Goal: Task Accomplishment & Management: Use online tool/utility

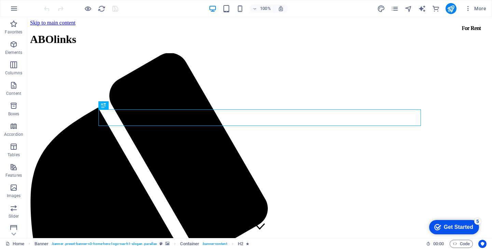
click at [5, 5] on div "100% More" at bounding box center [245, 8] width 491 height 16
click at [13, 14] on button "button" at bounding box center [14, 8] width 16 height 16
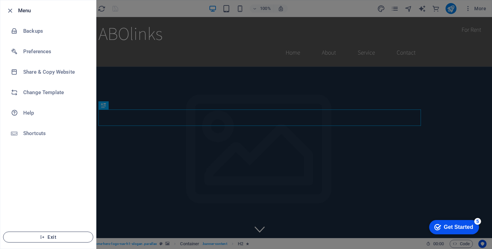
click at [68, 236] on span "Exit" at bounding box center [48, 237] width 79 height 5
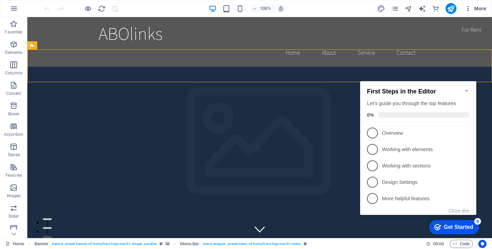
click at [483, 10] on span "More" at bounding box center [475, 8] width 22 height 7
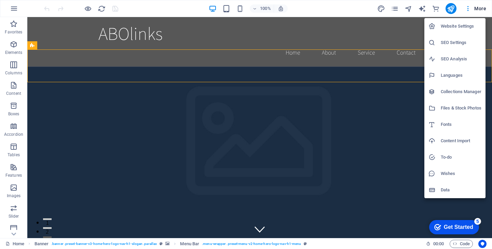
click at [11, 6] on div at bounding box center [246, 124] width 492 height 249
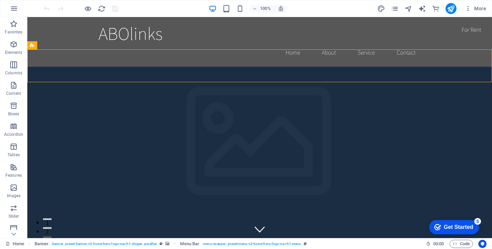
click at [13, 9] on icon "button" at bounding box center [14, 8] width 8 height 8
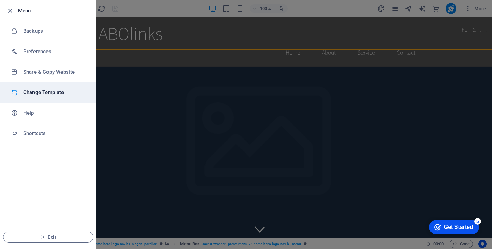
click at [46, 91] on h6 "Change Template" at bounding box center [54, 92] width 63 height 8
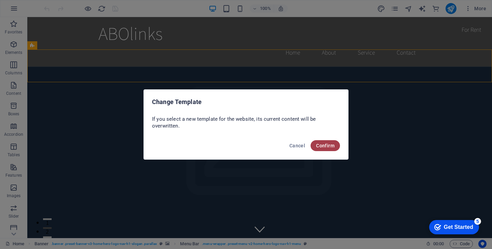
click at [333, 146] on span "Confirm" at bounding box center [325, 145] width 18 height 5
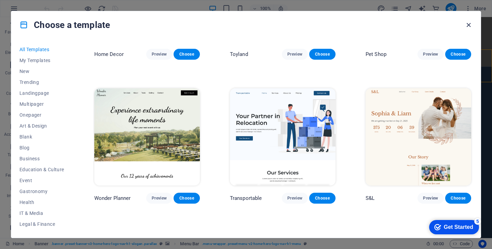
click at [467, 25] on icon "button" at bounding box center [468, 25] width 8 height 8
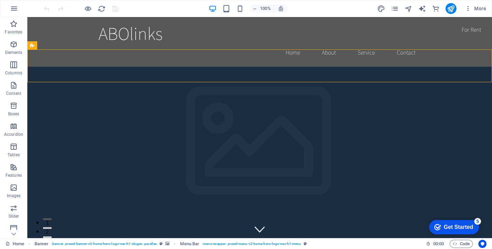
click at [454, 2] on div "100% More" at bounding box center [245, 8] width 491 height 16
click at [454, 3] on div at bounding box center [450, 8] width 11 height 11
click at [454, 5] on icon "publish" at bounding box center [451, 9] width 8 height 8
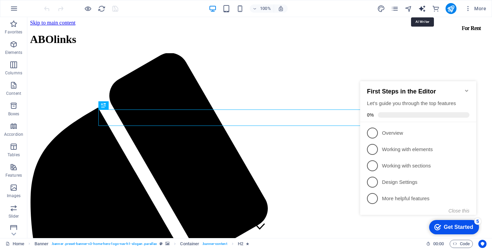
click at [423, 10] on icon "text_generator" at bounding box center [422, 9] width 8 height 8
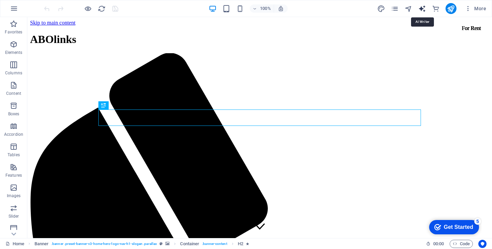
select select "English"
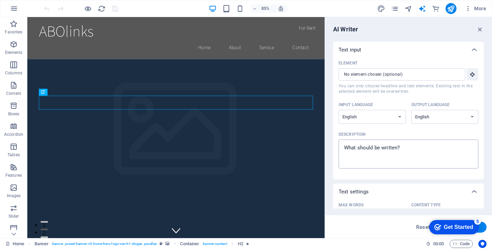
click at [391, 152] on textarea "Description x ​" at bounding box center [408, 154] width 133 height 22
type textarea "x"
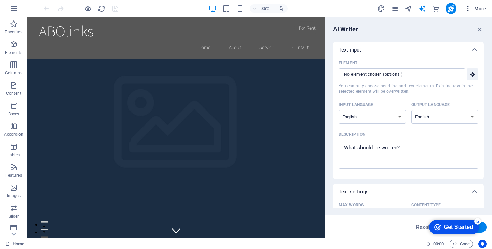
click at [466, 10] on icon "button" at bounding box center [467, 8] width 7 height 7
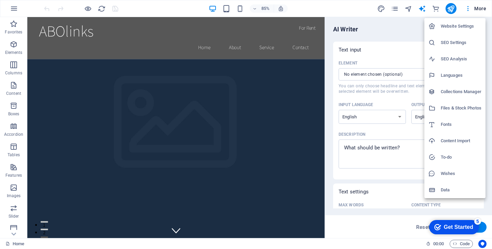
click at [398, 16] on div at bounding box center [246, 124] width 492 height 249
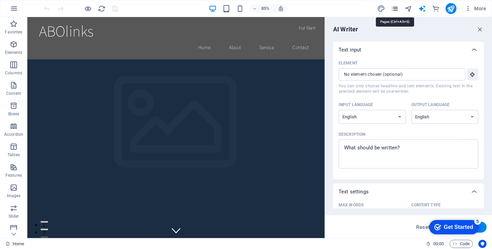
click at [395, 9] on icon "pages" at bounding box center [395, 9] width 8 height 8
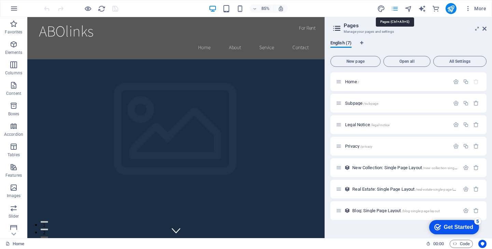
click at [395, 9] on icon "pages" at bounding box center [395, 9] width 8 height 8
click at [484, 28] on icon at bounding box center [484, 28] width 4 height 5
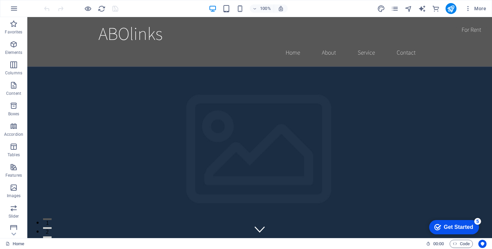
click at [452, 229] on div "Get Started" at bounding box center [458, 227] width 29 height 6
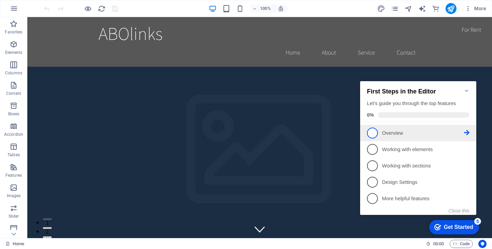
click at [385, 130] on p "Overview - incomplete" at bounding box center [423, 133] width 82 height 7
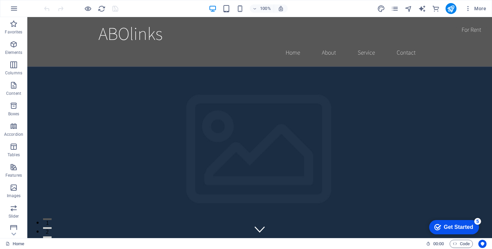
click at [444, 224] on div "Get Started" at bounding box center [458, 227] width 29 height 6
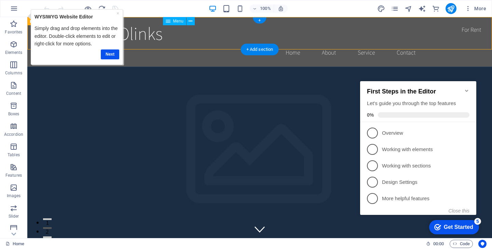
click at [267, 44] on nav "Home About Service Contact" at bounding box center [259, 52] width 322 height 17
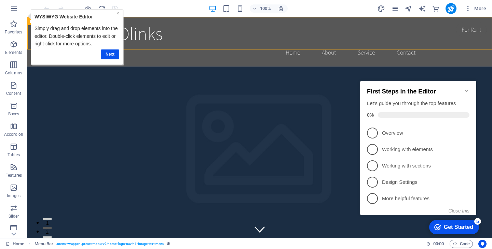
click at [117, 13] on link "×" at bounding box center [117, 13] width 3 height 5
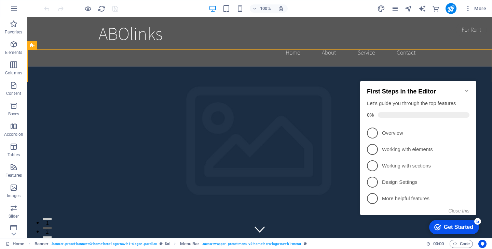
click at [464, 88] on icon "Minimize checklist" at bounding box center [466, 90] width 5 height 5
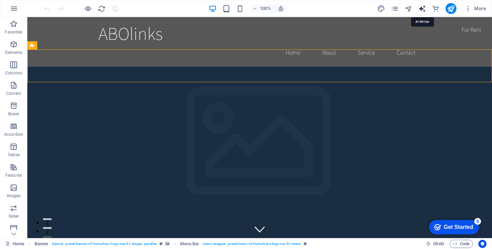
click at [423, 12] on icon "text_generator" at bounding box center [422, 9] width 8 height 8
select select "English"
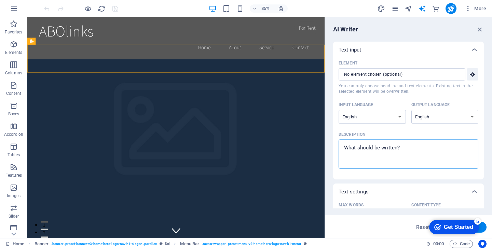
click at [392, 150] on textarea "Description x ​" at bounding box center [408, 154] width 133 height 22
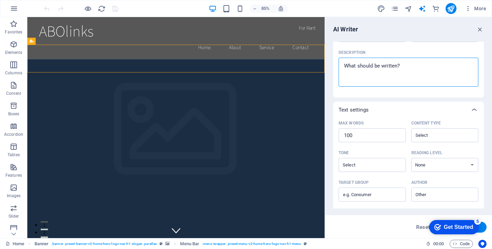
scroll to position [145, 0]
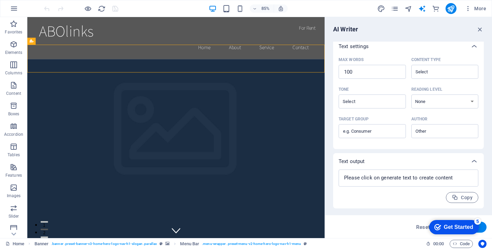
type textarea "x"
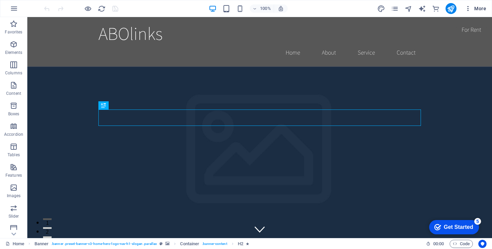
click at [465, 9] on icon "button" at bounding box center [467, 8] width 7 height 7
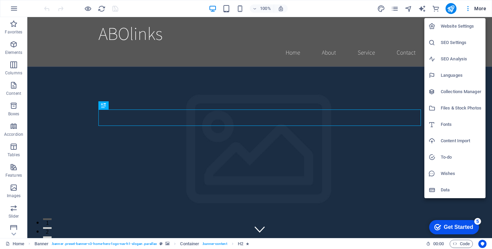
click at [444, 190] on h6 "Data" at bounding box center [460, 190] width 41 height 8
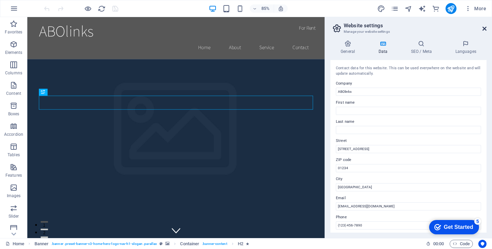
click at [483, 29] on icon at bounding box center [484, 28] width 4 height 5
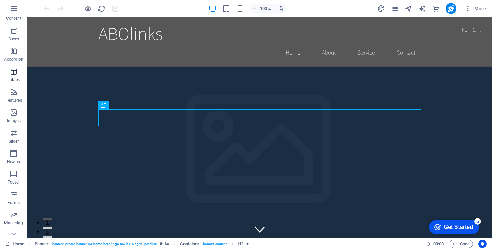
scroll to position [107, 0]
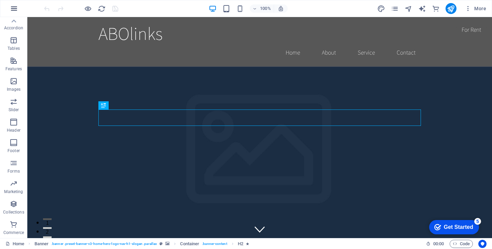
click at [11, 6] on icon "button" at bounding box center [14, 8] width 8 height 8
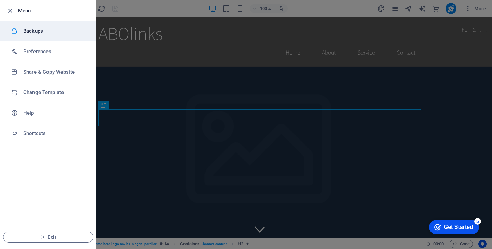
click at [47, 37] on li "Backups" at bounding box center [48, 31] width 96 height 20
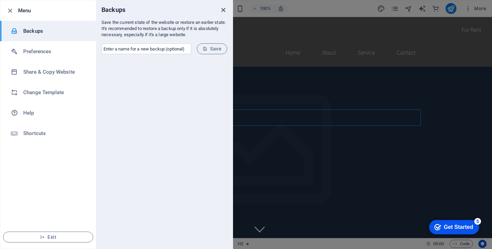
click at [224, 8] on icon "close" at bounding box center [223, 10] width 8 height 8
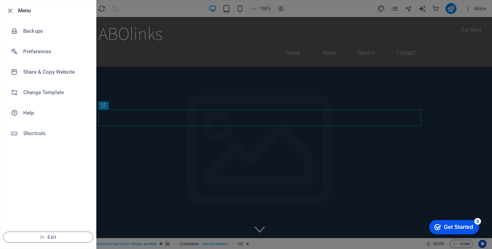
click at [337, 34] on div at bounding box center [246, 124] width 492 height 249
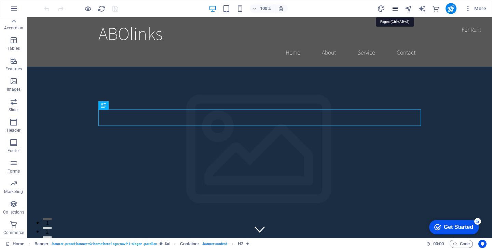
click at [396, 10] on icon "pages" at bounding box center [395, 9] width 8 height 8
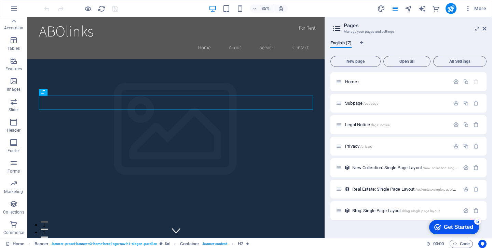
click at [487, 28] on aside "Pages Manage your pages and settings English (7) New page Open all All Settings…" at bounding box center [407, 127] width 167 height 221
click at [486, 30] on icon at bounding box center [484, 28] width 4 height 5
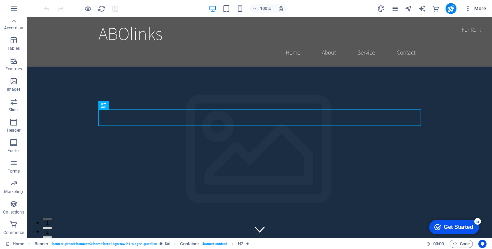
click at [467, 8] on icon "button" at bounding box center [467, 8] width 7 height 7
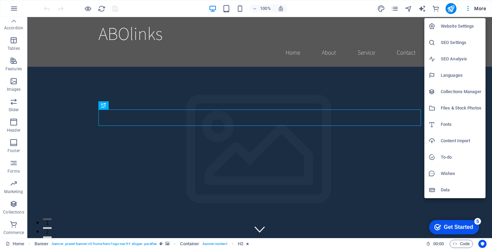
click at [242, 42] on div at bounding box center [246, 124] width 492 height 249
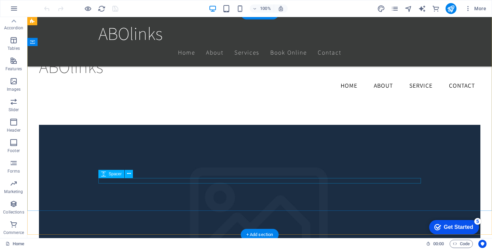
scroll to position [0, 0]
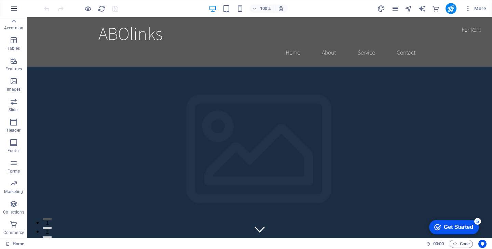
click at [10, 11] on button "button" at bounding box center [14, 8] width 16 height 16
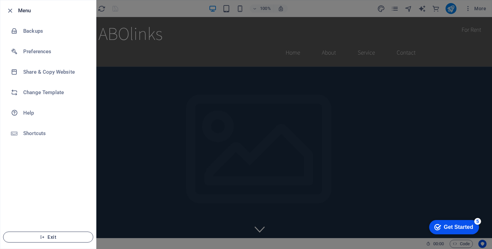
click at [47, 237] on span "Exit" at bounding box center [48, 237] width 79 height 5
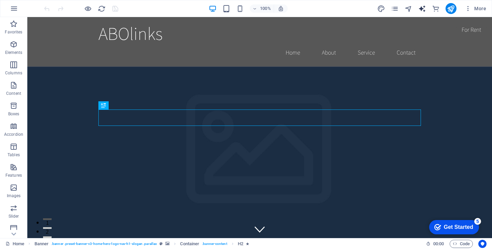
click at [421, 11] on icon "text_generator" at bounding box center [422, 9] width 8 height 8
select select "English"
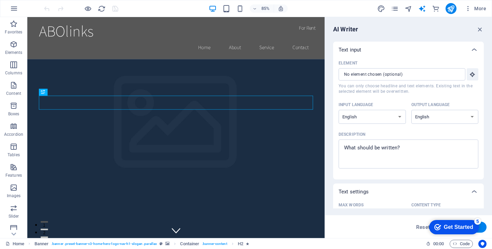
click at [483, 29] on div "AI Writer Text input Element ​ You can only choose headline and text elements. …" at bounding box center [408, 127] width 167 height 221
click at [479, 29] on icon "button" at bounding box center [480, 30] width 8 height 8
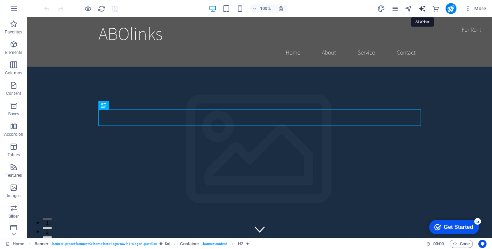
click at [423, 10] on icon "text_generator" at bounding box center [422, 9] width 8 height 8
select select "English"
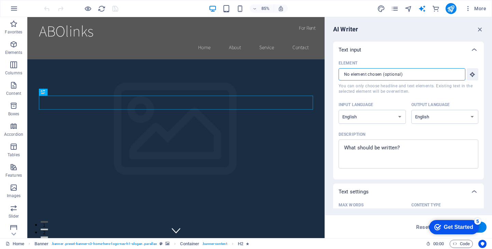
click at [409, 74] on input "Element ​ You can only choose headline and text elements. Existing text in the …" at bounding box center [399, 74] width 122 height 12
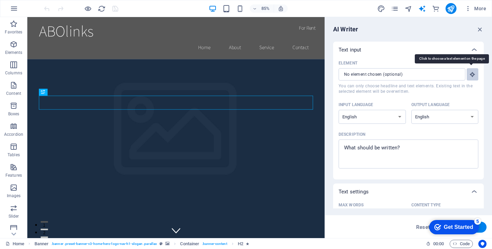
click at [469, 76] on icon "button" at bounding box center [472, 74] width 6 height 6
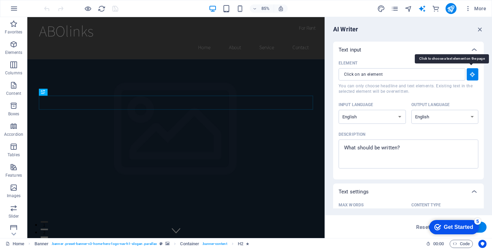
click at [469, 76] on icon "button" at bounding box center [472, 74] width 6 height 6
click at [336, 104] on div "Element ​ You can only choose headline and text elements. Existing text in the …" at bounding box center [408, 119] width 151 height 122
click at [479, 30] on icon "button" at bounding box center [480, 30] width 8 height 8
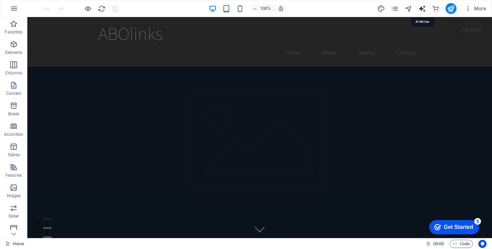
click at [422, 9] on icon "text_generator" at bounding box center [422, 9] width 8 height 8
select select "English"
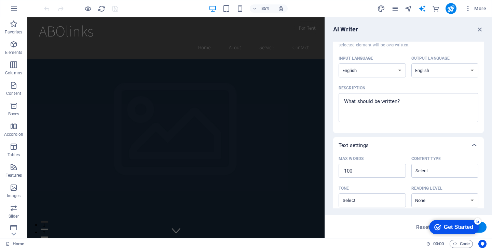
scroll to position [14, 0]
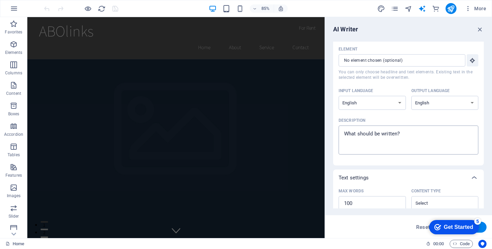
click at [403, 133] on textarea "Description x ​" at bounding box center [408, 140] width 133 height 22
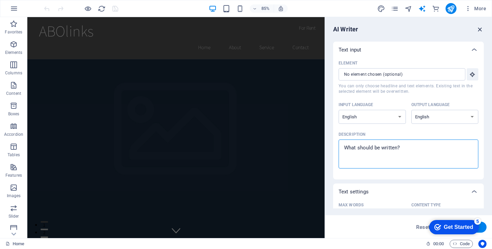
type textarea "x"
click at [476, 30] on icon "button" at bounding box center [480, 30] width 8 height 8
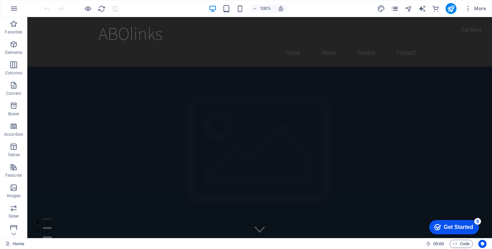
click at [398, 6] on icon "pages" at bounding box center [395, 9] width 8 height 8
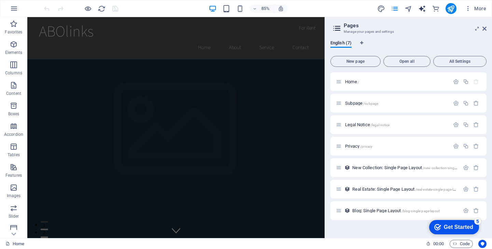
click at [420, 8] on icon "text_generator" at bounding box center [422, 9] width 8 height 8
select select "English"
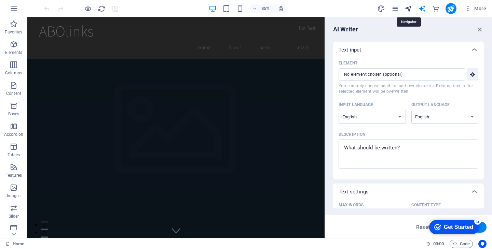
click at [407, 8] on icon "navigator" at bounding box center [408, 9] width 8 height 8
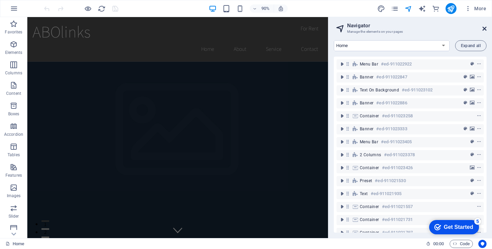
click at [485, 29] on icon at bounding box center [484, 28] width 4 height 5
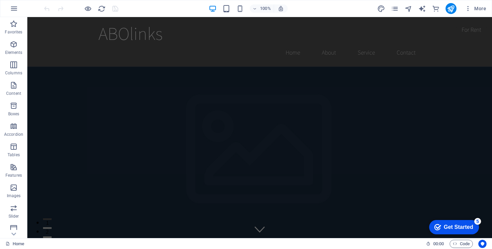
click at [32, 5] on div "100% More" at bounding box center [245, 8] width 491 height 16
click at [7, 7] on button "button" at bounding box center [14, 8] width 16 height 16
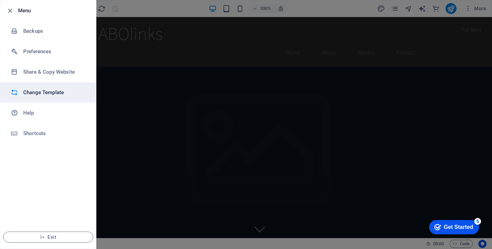
click at [46, 87] on li "Change Template" at bounding box center [48, 92] width 96 height 20
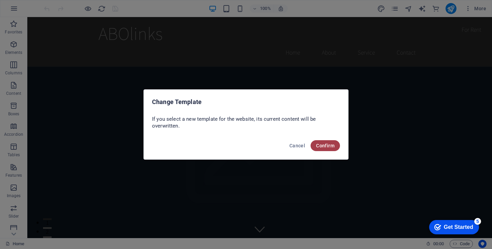
click at [318, 145] on span "Confirm" at bounding box center [325, 145] width 18 height 5
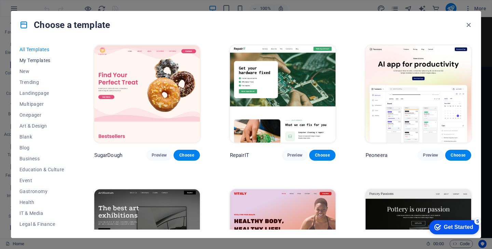
click at [36, 64] on button "My Templates" at bounding box center [41, 60] width 45 height 11
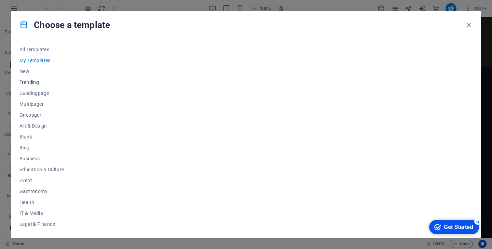
click at [31, 83] on span "Trending" at bounding box center [41, 82] width 45 height 5
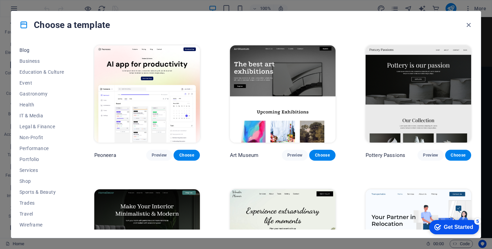
scroll to position [98, 0]
click at [36, 118] on button "IT & Media" at bounding box center [41, 115] width 45 height 11
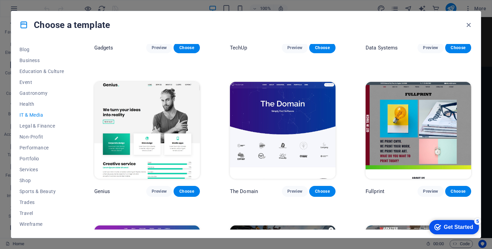
scroll to position [248, 0]
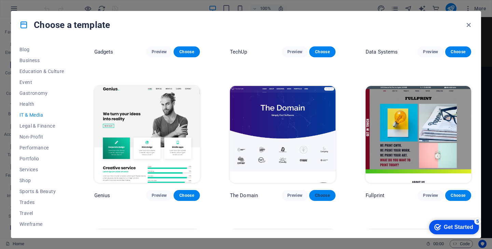
click at [317, 193] on span "Choose" at bounding box center [321, 195] width 15 height 5
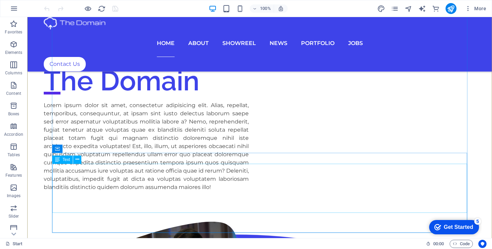
scroll to position [483, 0]
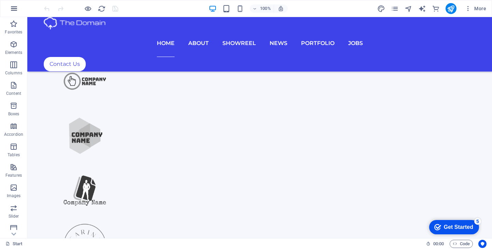
click at [17, 6] on icon "button" at bounding box center [14, 8] width 8 height 8
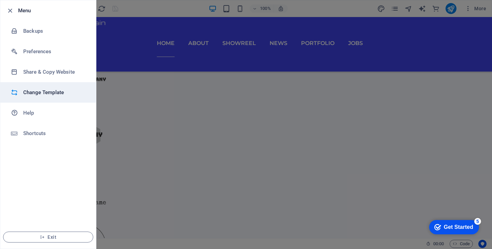
click at [42, 87] on li "Change Template" at bounding box center [48, 92] width 96 height 20
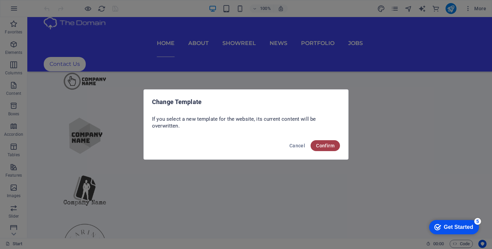
click at [320, 146] on span "Confirm" at bounding box center [325, 145] width 18 height 5
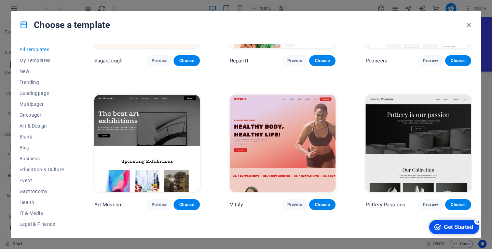
scroll to position [94, 0]
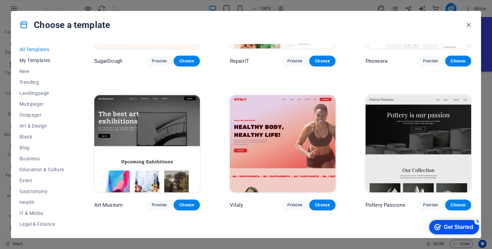
click at [41, 61] on span "My Templates" at bounding box center [41, 60] width 45 height 5
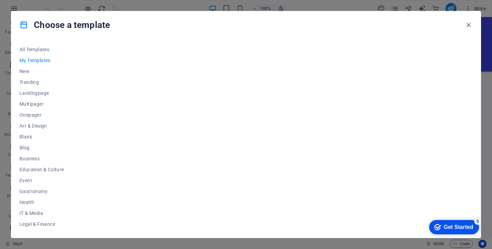
scroll to position [0, 0]
click at [30, 73] on span "New" at bounding box center [41, 71] width 45 height 5
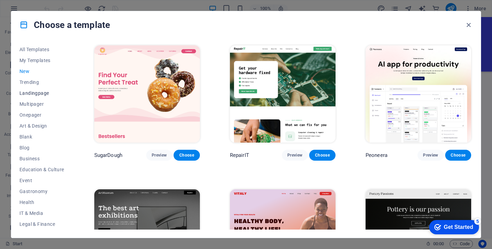
click at [33, 96] on span "Landingpage" at bounding box center [41, 92] width 45 height 5
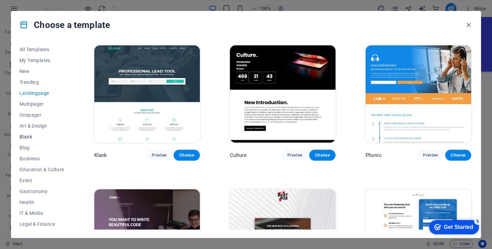
click at [28, 137] on span "Blank" at bounding box center [41, 136] width 45 height 5
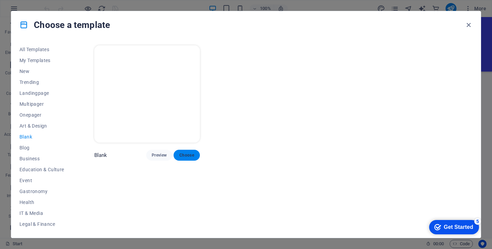
click at [193, 153] on span "Choose" at bounding box center [186, 155] width 15 height 5
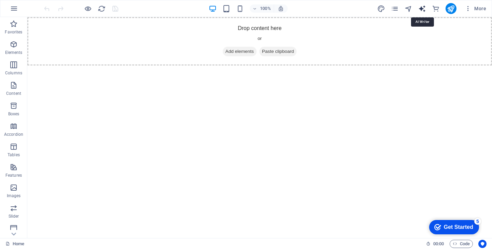
click at [419, 8] on icon "text_generator" at bounding box center [422, 9] width 8 height 8
select select "English"
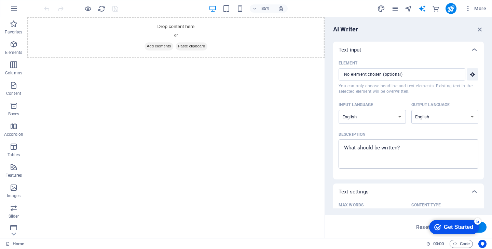
type textarea "x"
click at [375, 152] on textarea "Description x ​" at bounding box center [408, 154] width 133 height 22
click at [408, 150] on textarea "Description x ​" at bounding box center [408, 154] width 133 height 22
click at [412, 151] on textarea "Description x ​" at bounding box center [408, 154] width 133 height 22
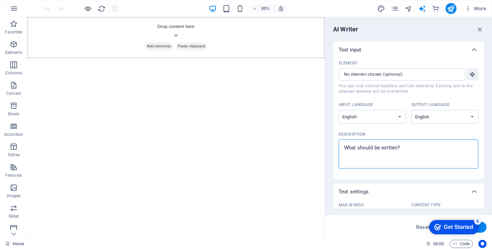
type textarea "M"
type textarea "x"
type textarea "Mk"
type textarea "x"
type textarea "M"
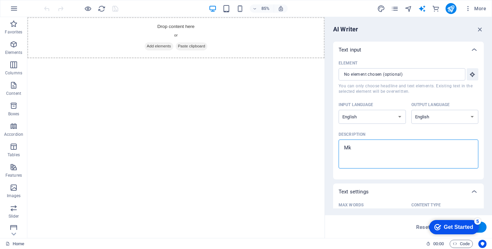
type textarea "x"
click at [315, 66] on html "Skip to main content Drop content here or Add elements Paste clipboard" at bounding box center [202, 41] width 350 height 48
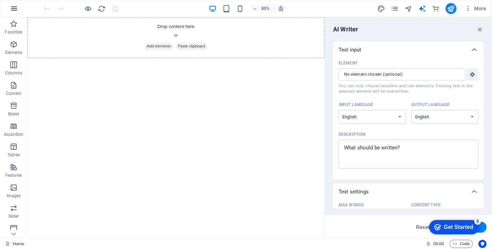
click at [11, 10] on icon "button" at bounding box center [14, 8] width 8 height 8
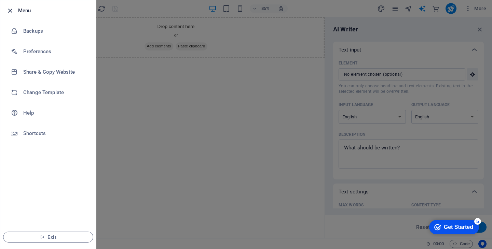
click at [10, 8] on icon "button" at bounding box center [10, 11] width 8 height 8
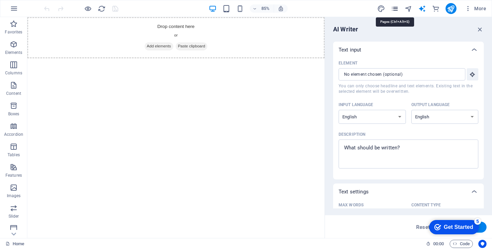
click at [395, 8] on icon "pages" at bounding box center [395, 9] width 8 height 8
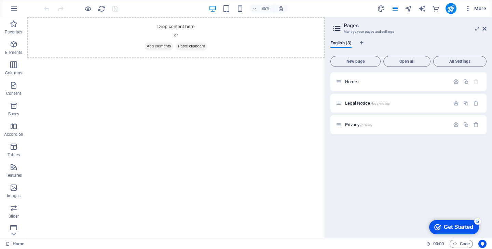
click at [476, 8] on span "More" at bounding box center [475, 8] width 22 height 7
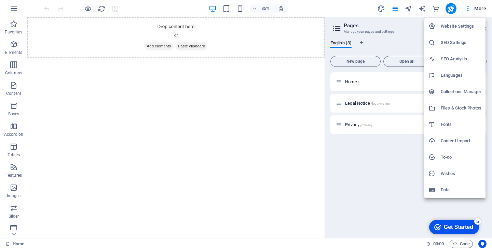
click at [464, 27] on h6 "Website Settings" at bounding box center [460, 26] width 41 height 8
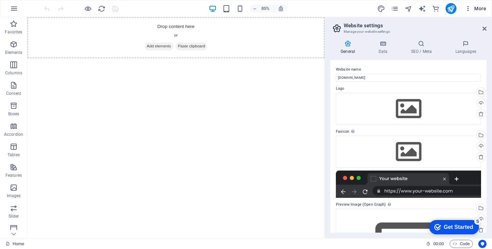
click at [477, 9] on span "More" at bounding box center [475, 8] width 22 height 7
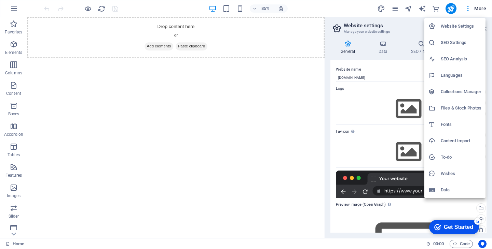
click at [258, 139] on div at bounding box center [246, 124] width 492 height 249
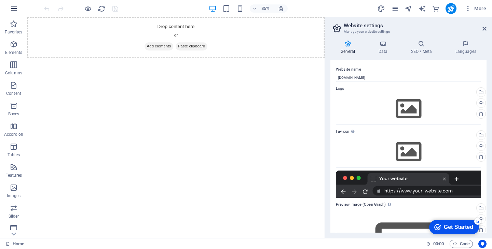
click at [15, 13] on button "button" at bounding box center [14, 8] width 16 height 16
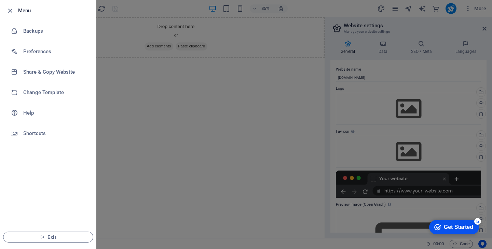
click at [200, 163] on div at bounding box center [246, 124] width 492 height 249
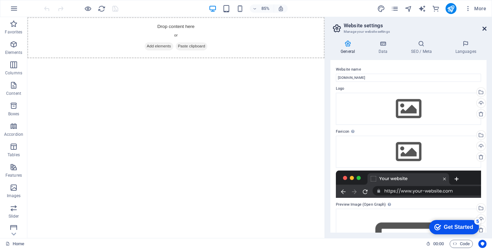
click at [483, 28] on icon at bounding box center [484, 28] width 4 height 5
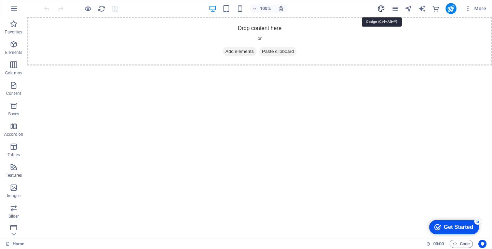
click at [382, 6] on icon "design" at bounding box center [381, 9] width 8 height 8
click at [399, 13] on div "More" at bounding box center [433, 8] width 112 height 11
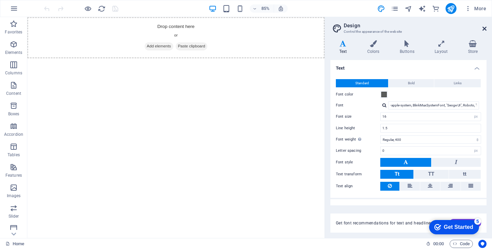
click at [485, 29] on icon at bounding box center [484, 28] width 4 height 5
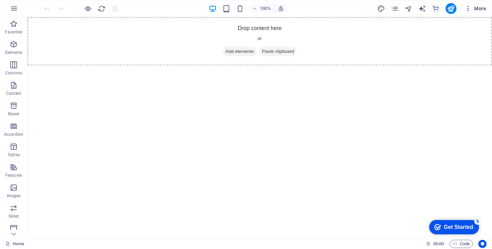
click at [466, 9] on icon "button" at bounding box center [467, 8] width 7 height 7
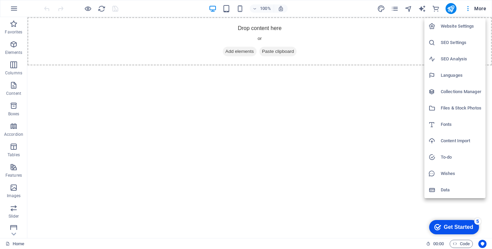
click at [316, 153] on div at bounding box center [246, 124] width 492 height 249
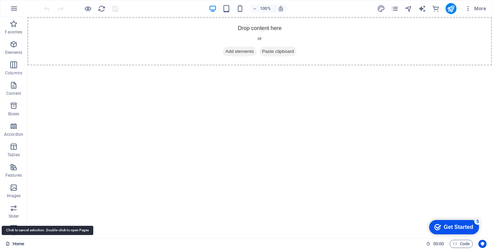
click at [13, 244] on link "Home" at bounding box center [14, 244] width 19 height 8
click at [444, 224] on div "Get Started" at bounding box center [458, 227] width 29 height 6
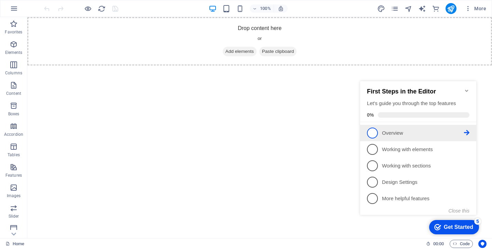
click at [392, 137] on link "1 Overview - incomplete" at bounding box center [418, 133] width 102 height 11
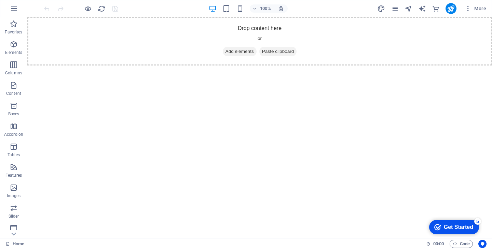
click at [455, 230] on div "Get Started" at bounding box center [458, 227] width 29 height 6
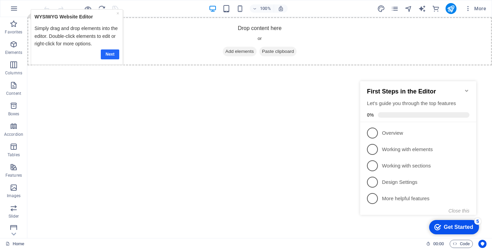
click at [113, 55] on link "Next" at bounding box center [110, 55] width 18 height 10
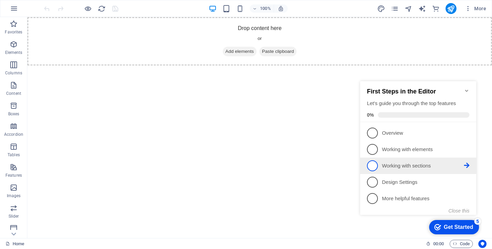
click at [436, 167] on p "Working with sections - incomplete" at bounding box center [423, 166] width 82 height 7
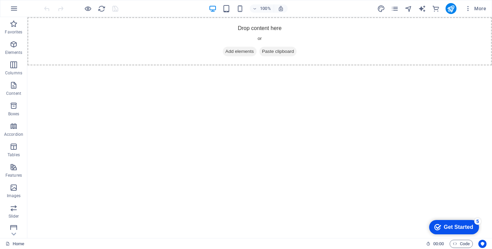
click at [453, 224] on div "Get Started" at bounding box center [458, 227] width 29 height 6
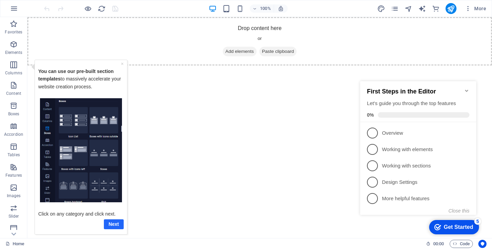
click at [117, 226] on link "Next" at bounding box center [114, 224] width 20 height 10
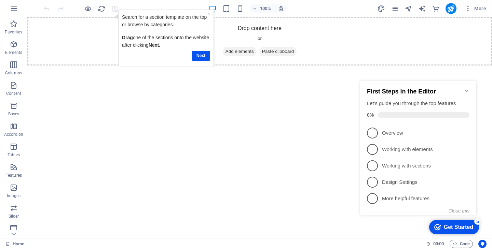
click at [445, 225] on div "Get Started" at bounding box center [458, 227] width 29 height 6
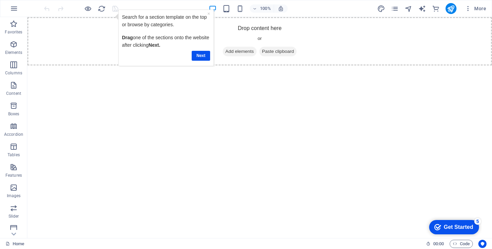
click at [200, 49] on div "Next" at bounding box center [166, 55] width 88 height 13
click at [200, 52] on link "Next" at bounding box center [200, 56] width 18 height 10
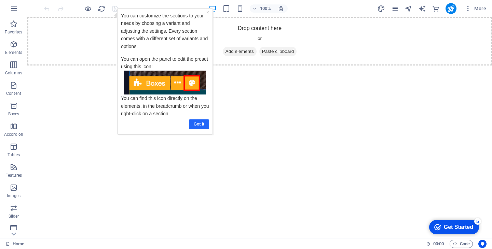
click at [194, 123] on link "Got it" at bounding box center [198, 124] width 20 height 10
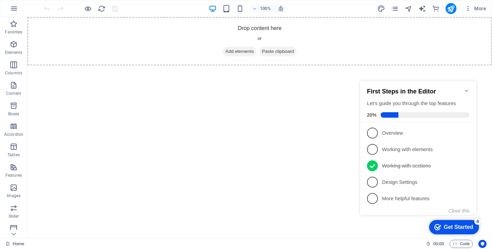
click at [452, 229] on div "Get Started" at bounding box center [458, 227] width 29 height 6
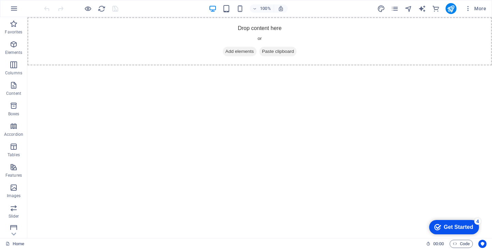
click at [448, 226] on div "Get Started" at bounding box center [458, 227] width 29 height 6
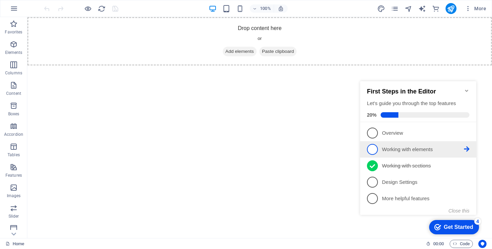
click at [453, 150] on p "Working with elements - incomplete" at bounding box center [423, 149] width 82 height 7
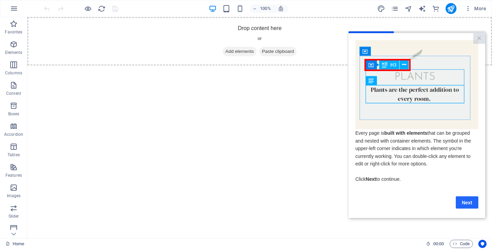
click at [473, 209] on link "Next" at bounding box center [466, 202] width 23 height 12
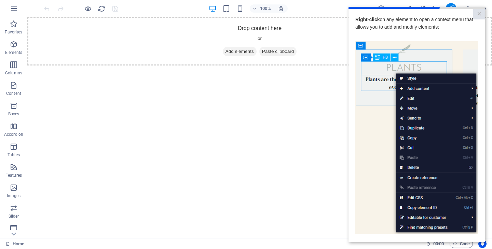
click at [384, 161] on img at bounding box center [416, 138] width 123 height 194
click at [412, 167] on img at bounding box center [416, 138] width 123 height 194
click at [412, 168] on img at bounding box center [416, 138] width 123 height 194
click at [414, 135] on img at bounding box center [416, 138] width 123 height 194
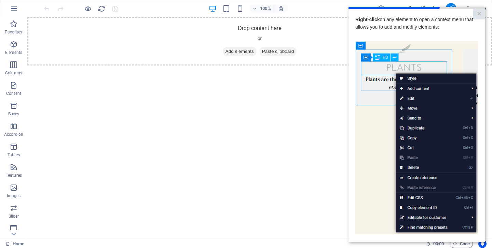
click at [431, 129] on img at bounding box center [416, 138] width 123 height 194
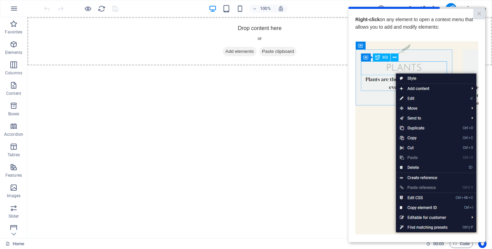
click at [431, 129] on img at bounding box center [416, 138] width 123 height 194
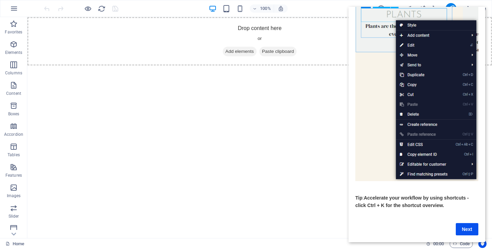
click at [465, 228] on link "Next" at bounding box center [466, 229] width 23 height 12
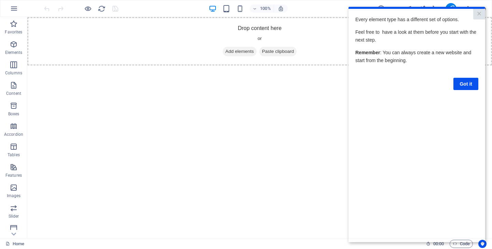
scroll to position [0, 0]
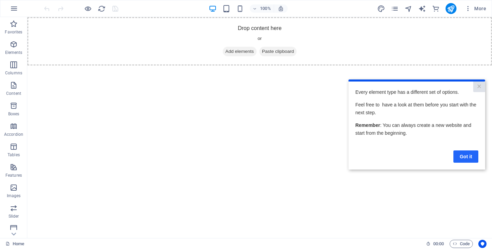
click at [466, 156] on link "Got it" at bounding box center [465, 157] width 25 height 12
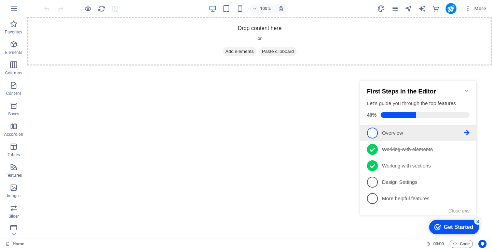
click at [399, 138] on li "1 Overview - incomplete" at bounding box center [418, 133] width 116 height 16
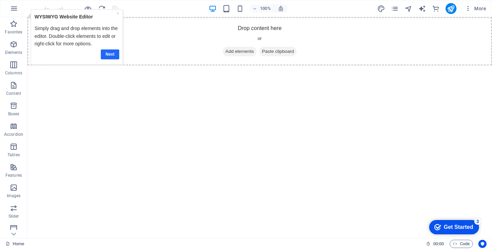
click at [107, 51] on link "Next" at bounding box center [110, 55] width 18 height 10
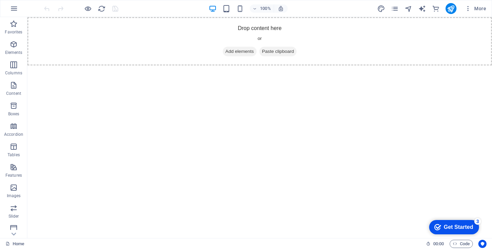
click at [468, 231] on div "checkmark Get Started 3" at bounding box center [454, 227] width 50 height 14
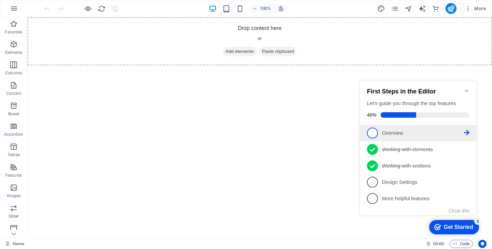
click at [465, 130] on icon at bounding box center [466, 132] width 5 height 5
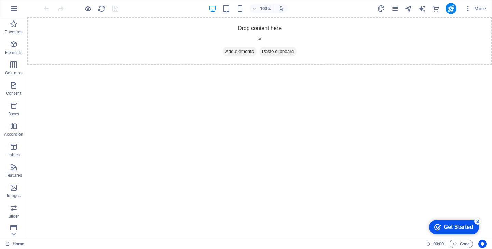
click at [449, 227] on div "Get Started" at bounding box center [458, 227] width 29 height 6
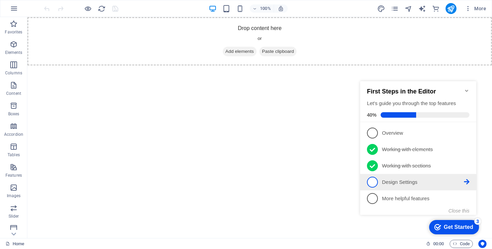
click at [430, 182] on p "Design Settings - incomplete" at bounding box center [423, 182] width 82 height 7
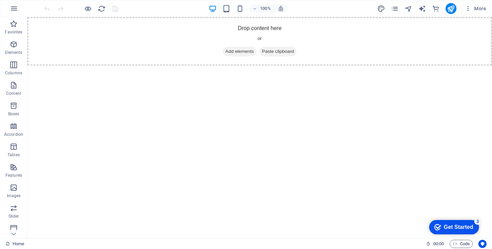
click at [456, 229] on div "Get Started" at bounding box center [458, 227] width 29 height 6
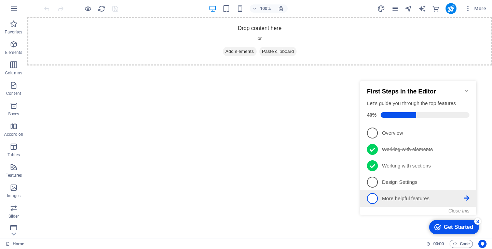
click at [464, 197] on icon at bounding box center [466, 198] width 5 height 5
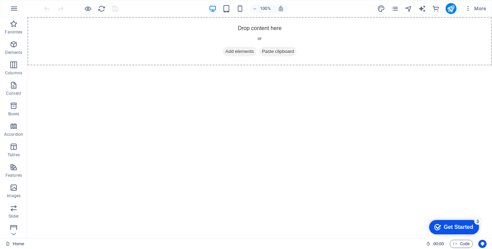
click at [458, 66] on html "Skip to main content Drop content here or Add elements Paste clipboard" at bounding box center [259, 41] width 464 height 48
click at [454, 227] on div "Get Started" at bounding box center [458, 227] width 29 height 6
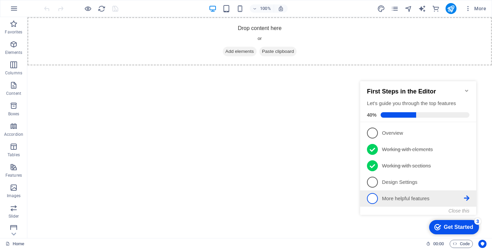
click at [442, 196] on p "More helpful features - incomplete" at bounding box center [423, 198] width 82 height 7
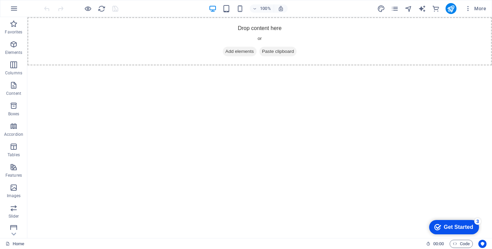
click at [450, 230] on div "Get Started" at bounding box center [458, 227] width 29 height 6
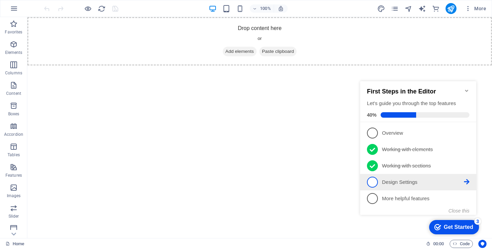
click at [446, 184] on p "Design Settings - incomplete" at bounding box center [423, 182] width 82 height 7
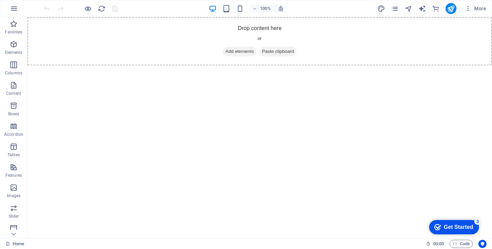
click at [479, 235] on div "checkmark Get Started 3" at bounding box center [454, 227] width 50 height 14
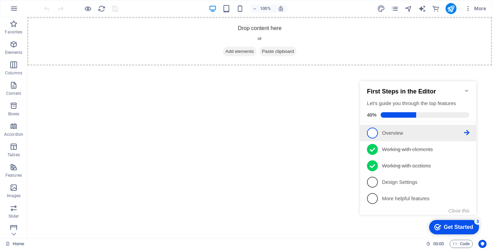
click at [432, 134] on p "Overview - incomplete" at bounding box center [423, 133] width 82 height 7
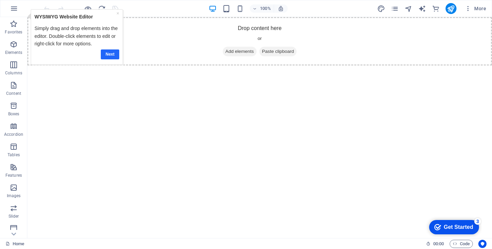
click at [107, 54] on link "Next" at bounding box center [110, 55] width 18 height 10
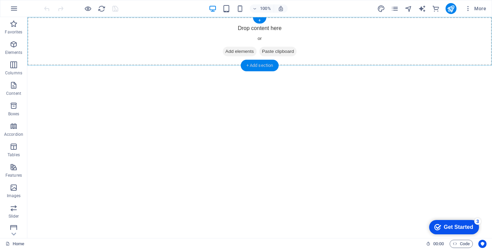
click at [257, 61] on div "+ Add section" at bounding box center [260, 66] width 38 height 12
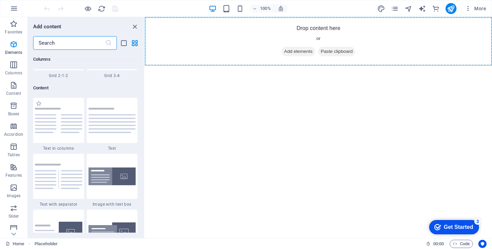
scroll to position [1195, 0]
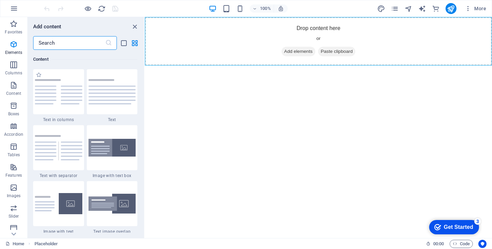
click at [60, 117] on div "1 Star Text in columns" at bounding box center [58, 95] width 51 height 53
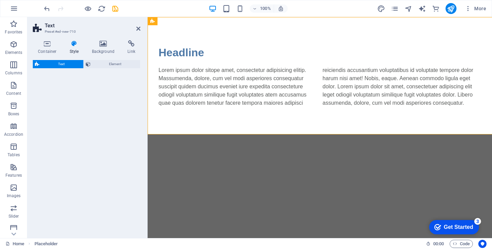
select select "rem"
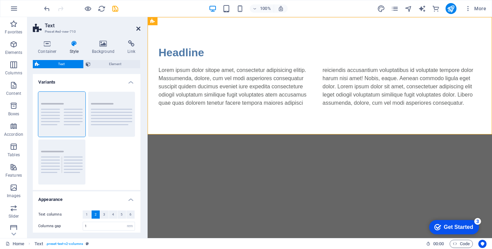
click at [138, 28] on icon at bounding box center [138, 28] width 4 height 5
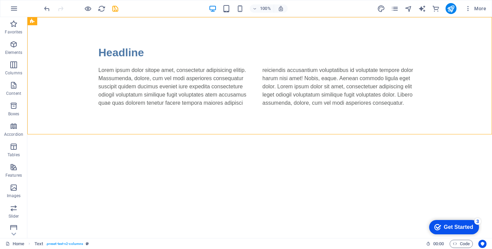
click at [459, 229] on div "Get Started" at bounding box center [458, 227] width 29 height 6
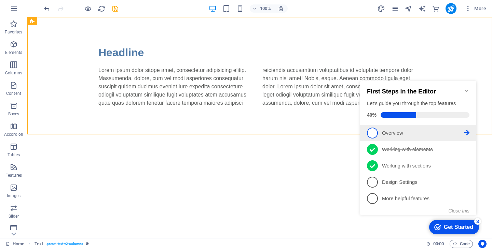
click at [463, 131] on p "Overview - incomplete" at bounding box center [423, 133] width 82 height 7
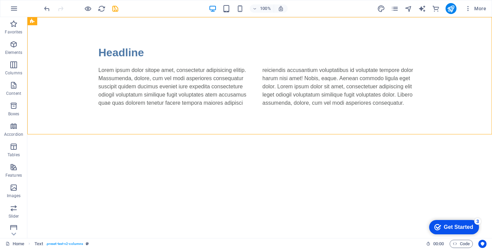
click at [460, 228] on div "Get Started" at bounding box center [458, 227] width 29 height 6
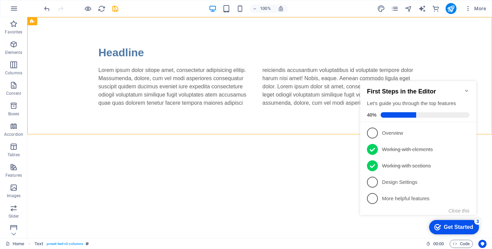
click at [390, 2] on div "100% More" at bounding box center [245, 8] width 491 height 16
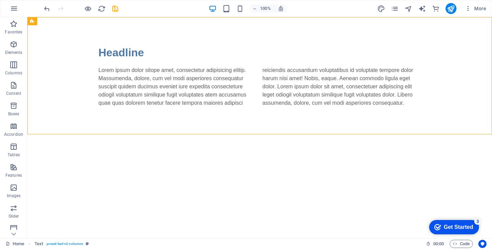
click at [392, 13] on div "More" at bounding box center [433, 8] width 112 height 11
click at [393, 12] on icon "pages" at bounding box center [395, 9] width 8 height 8
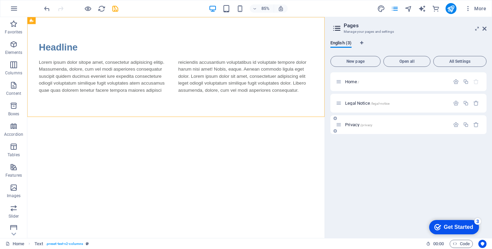
click at [370, 122] on div "Privacy /privacy" at bounding box center [393, 125] width 114 height 8
click at [367, 110] on div "Legal Notice /legal-notice" at bounding box center [408, 103] width 156 height 19
click at [357, 85] on div "Home /" at bounding box center [393, 82] width 114 height 8
click at [360, 63] on span "New page" at bounding box center [355, 61] width 44 height 4
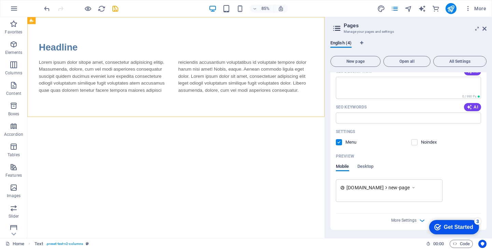
scroll to position [0, 0]
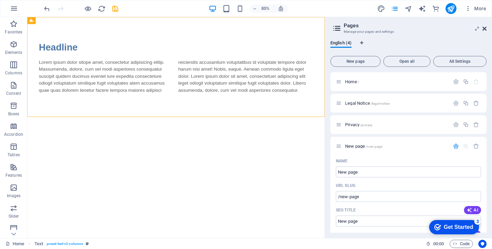
click at [484, 29] on icon at bounding box center [484, 28] width 4 height 5
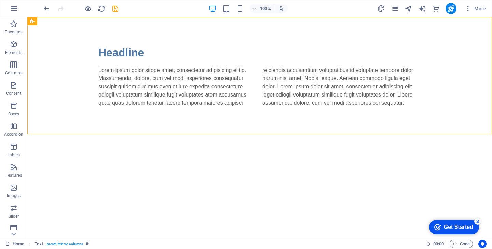
click at [323, 135] on html "Skip to main content Headline Lorem ipsum dolor sitope amet, consectetur adipis…" at bounding box center [259, 75] width 464 height 117
click at [447, 224] on div "Get Started" at bounding box center [458, 227] width 29 height 6
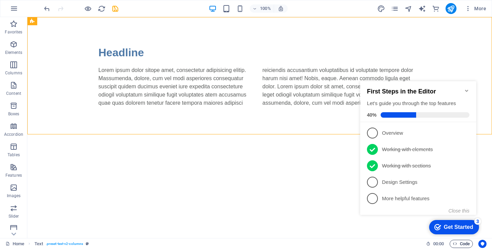
click at [462, 244] on span "Code" at bounding box center [460, 244] width 17 height 8
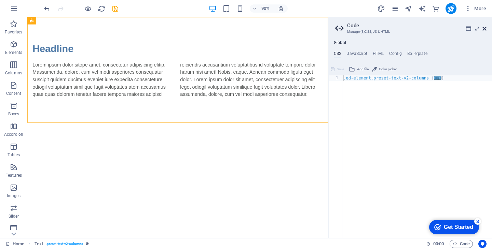
click at [484, 30] on icon at bounding box center [484, 28] width 4 height 5
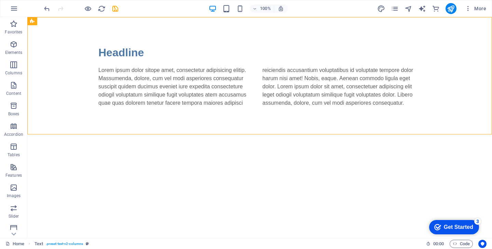
click at [451, 231] on div "checkmark Get Started 3" at bounding box center [454, 227] width 50 height 14
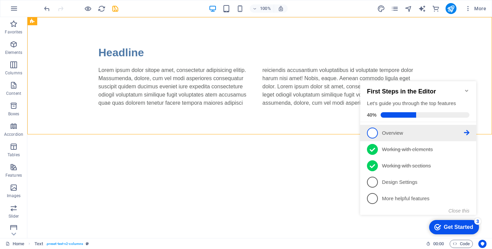
click at [466, 130] on icon at bounding box center [466, 132] width 5 height 5
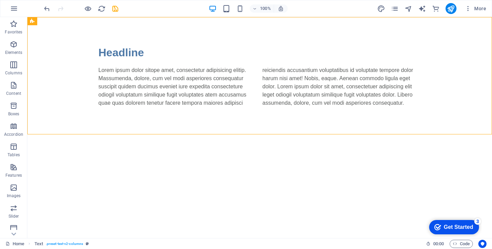
click at [444, 225] on div "Get Started" at bounding box center [458, 227] width 29 height 6
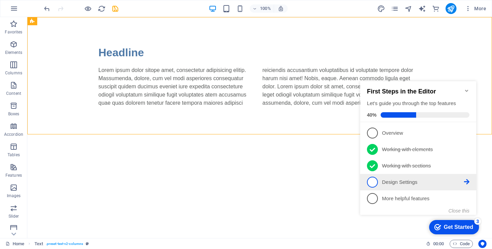
click at [467, 181] on icon at bounding box center [466, 181] width 5 height 5
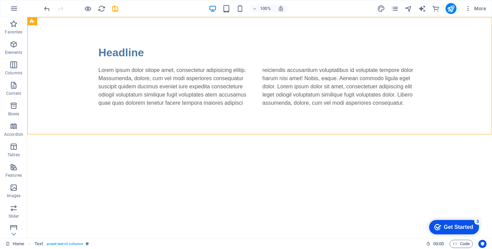
click at [473, 230] on div "Get Started" at bounding box center [458, 227] width 29 height 6
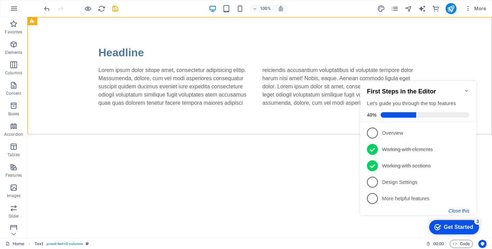
click at [460, 209] on button "Close this" at bounding box center [458, 210] width 21 height 5
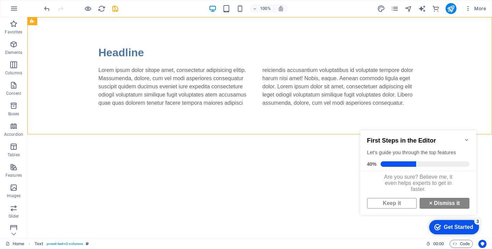
click at [460, 209] on link "× Dismiss it" at bounding box center [444, 203] width 50 height 11
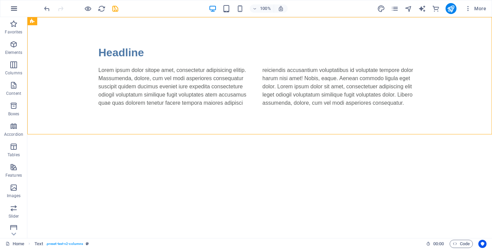
click at [8, 9] on button "button" at bounding box center [14, 8] width 16 height 16
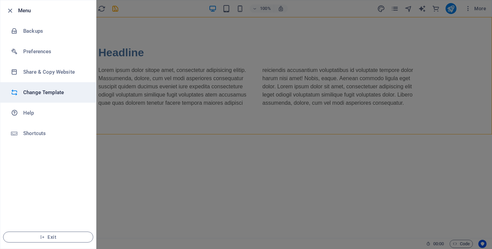
click at [46, 90] on h6 "Change Template" at bounding box center [54, 92] width 63 height 8
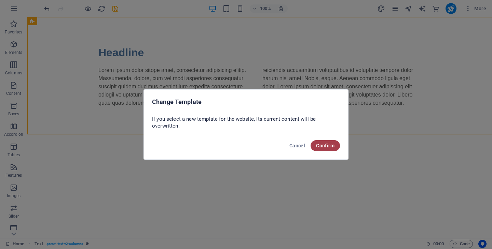
click at [327, 149] on button "Confirm" at bounding box center [324, 145] width 29 height 11
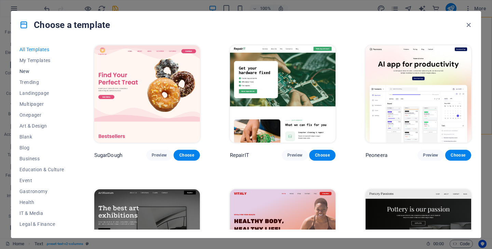
click at [30, 70] on span "New" at bounding box center [41, 71] width 45 height 5
click at [28, 139] on span "Blank" at bounding box center [41, 136] width 45 height 5
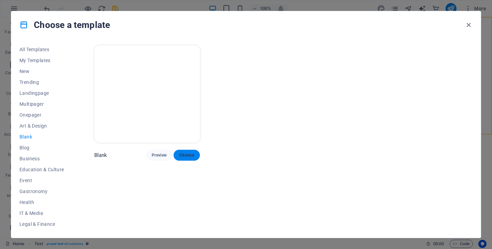
click at [193, 157] on button "Choose" at bounding box center [186, 155] width 26 height 11
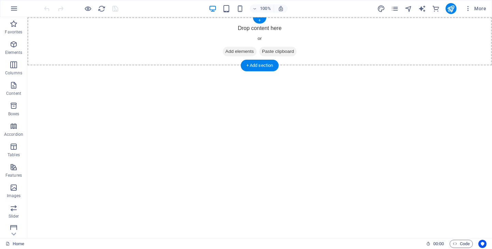
click at [238, 51] on span "Add elements" at bounding box center [240, 52] width 34 height 10
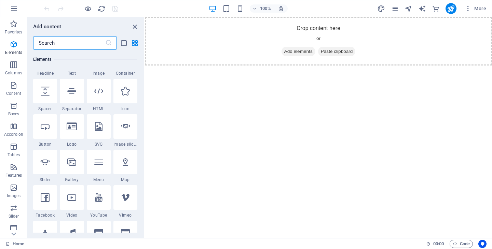
scroll to position [106, 0]
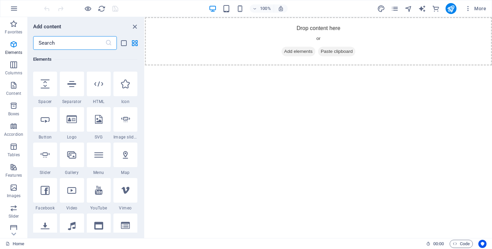
click at [76, 41] on input "text" at bounding box center [69, 43] width 72 height 14
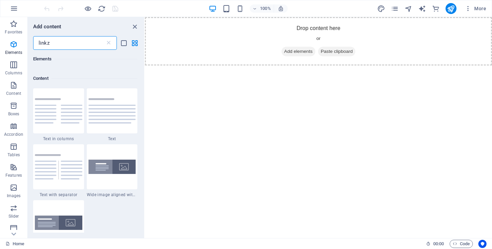
scroll to position [0, 0]
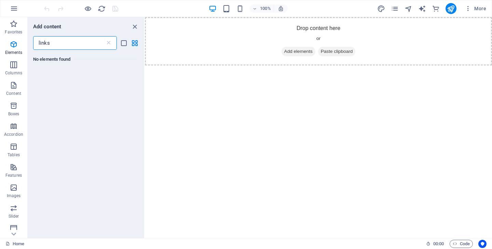
type input "links"
click at [107, 45] on icon at bounding box center [108, 43] width 7 height 7
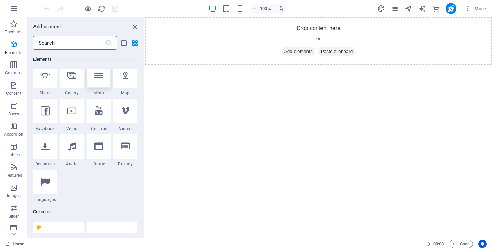
scroll to position [186, 0]
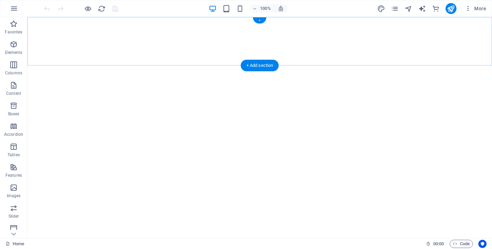
click at [259, 22] on div "+" at bounding box center [259, 20] width 13 height 6
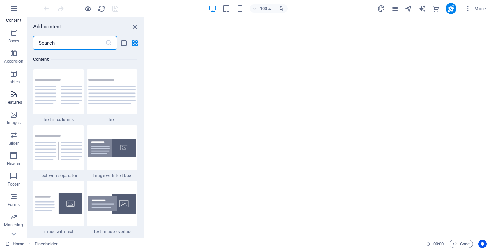
scroll to position [76, 0]
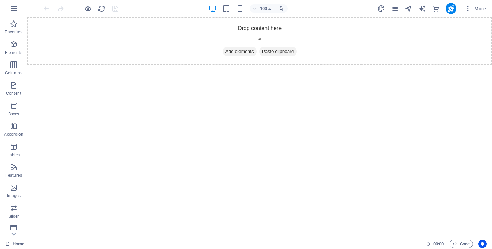
click at [179, 66] on html "Skip to main content Drop content here or Add elements Paste clipboard" at bounding box center [259, 41] width 464 height 48
click at [237, 49] on span "Add elements" at bounding box center [240, 52] width 34 height 10
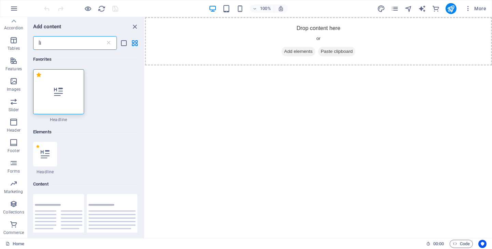
type input "l"
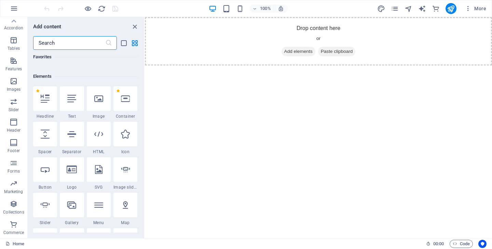
scroll to position [45, 0]
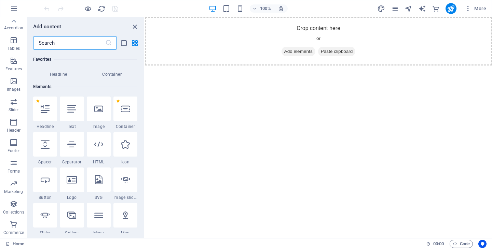
click at [281, 66] on html "Skip to main content Drop content here or Add elements Paste clipboard" at bounding box center [318, 41] width 347 height 48
click at [135, 29] on icon "close panel" at bounding box center [135, 27] width 8 height 8
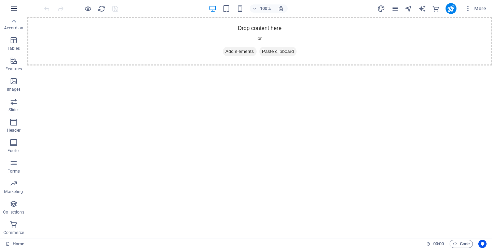
click at [13, 15] on button "button" at bounding box center [14, 8] width 16 height 16
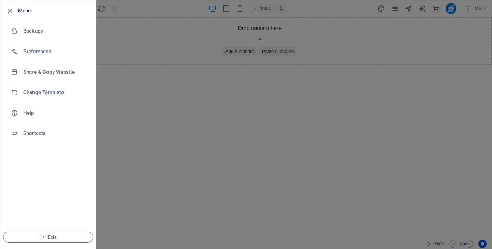
click at [115, 86] on div at bounding box center [246, 124] width 492 height 249
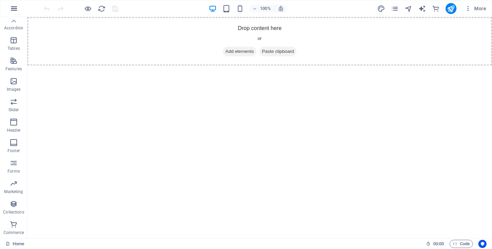
click at [15, 14] on button "button" at bounding box center [14, 8] width 16 height 16
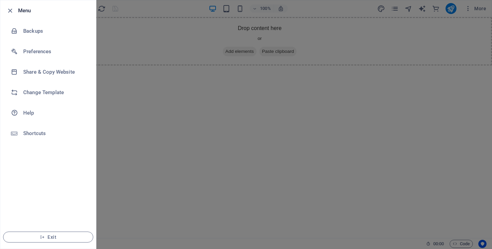
click at [15, 10] on div at bounding box center [12, 10] width 12 height 8
click at [10, 9] on icon "button" at bounding box center [10, 11] width 8 height 8
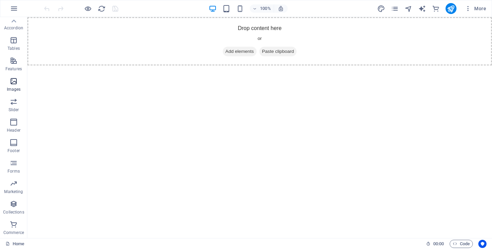
click at [15, 86] on span "Images" at bounding box center [13, 85] width 27 height 16
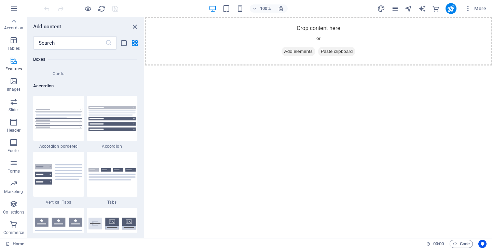
scroll to position [3125, 0]
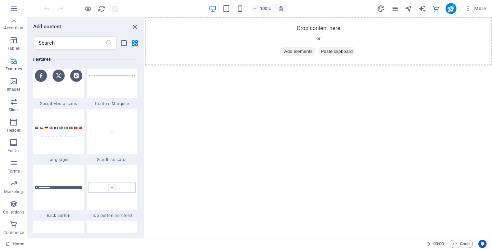
click at [13, 65] on span "Features" at bounding box center [13, 65] width 27 height 16
click at [13, 41] on icon "button" at bounding box center [14, 40] width 8 height 8
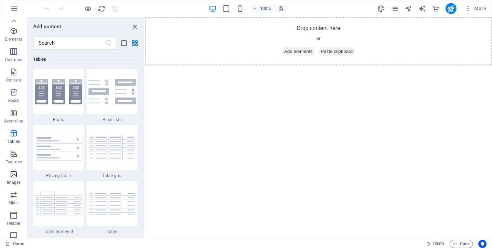
scroll to position [0, 0]
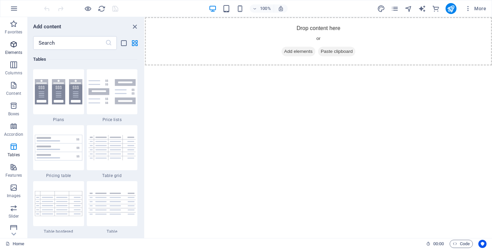
click at [10, 50] on p "Elements" at bounding box center [13, 52] width 17 height 5
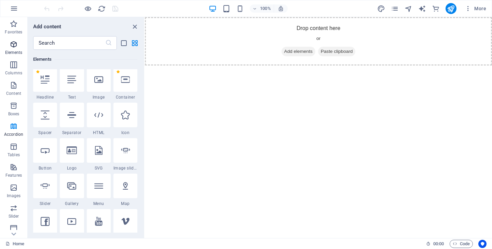
scroll to position [73, 0]
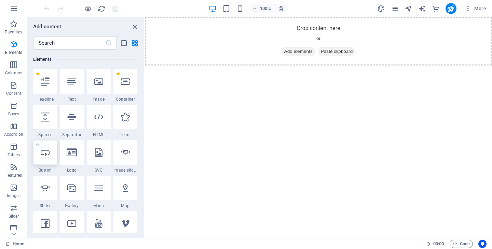
click at [44, 160] on div at bounding box center [45, 152] width 24 height 25
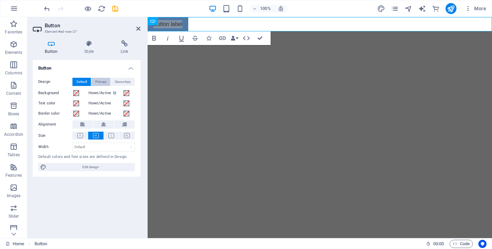
click at [101, 84] on span "Primary" at bounding box center [100, 82] width 11 height 8
click at [117, 84] on span "Secondary" at bounding box center [123, 82] width 16 height 8
click at [81, 84] on span "Default" at bounding box center [81, 82] width 11 height 8
click at [132, 68] on h4 "Button" at bounding box center [87, 66] width 108 height 12
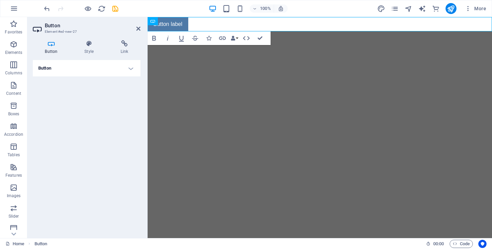
click at [283, 31] on html "Skip to main content Button label" at bounding box center [319, 24] width 344 height 14
click at [122, 70] on h4 "Button" at bounding box center [87, 68] width 108 height 16
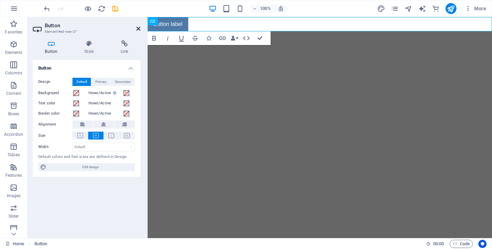
click at [139, 30] on icon at bounding box center [138, 28] width 4 height 5
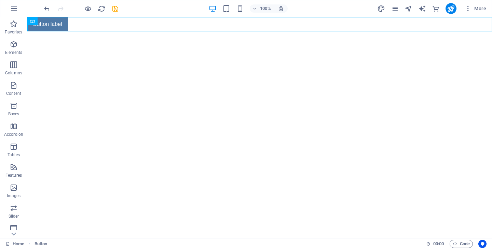
click at [196, 31] on html "Skip to main content Button label" at bounding box center [259, 24] width 464 height 14
click at [55, 22] on icon at bounding box center [57, 21] width 4 height 7
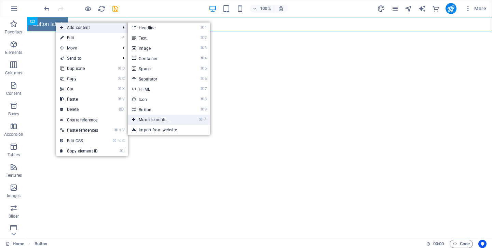
click at [163, 122] on link "⌘ ⏎ More elements ..." at bounding box center [156, 120] width 56 height 10
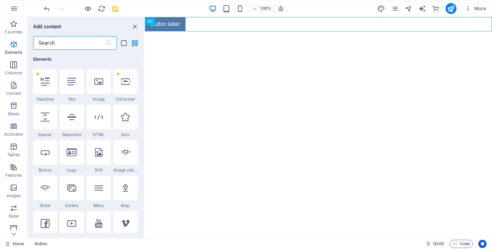
click at [163, 31] on html "Skip to main content Button label" at bounding box center [318, 24] width 347 height 14
click at [132, 27] on icon "close panel" at bounding box center [135, 27] width 8 height 8
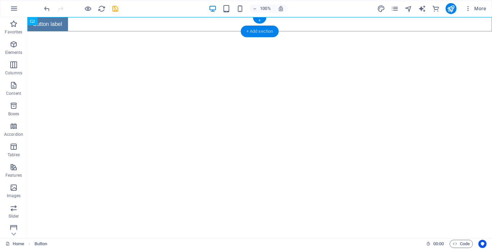
click at [253, 30] on div "+ Add section" at bounding box center [260, 32] width 38 height 12
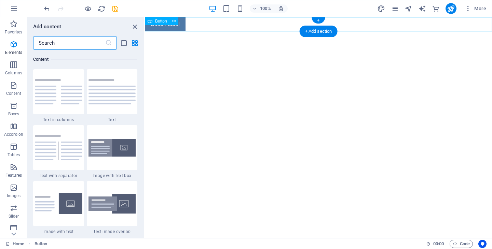
scroll to position [1195, 0]
click at [121, 97] on img at bounding box center [111, 91] width 47 height 25
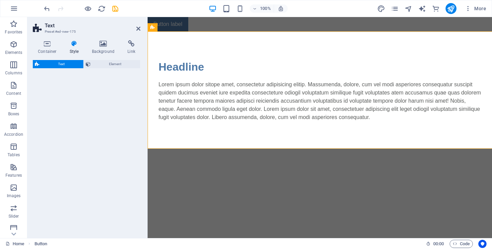
select select "preset-text-v2-default"
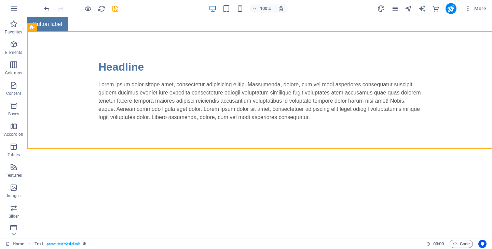
click at [220, 149] on html "Skip to main content Button label Headline Lorem ipsum dolor sitope amet, conse…" at bounding box center [259, 83] width 464 height 132
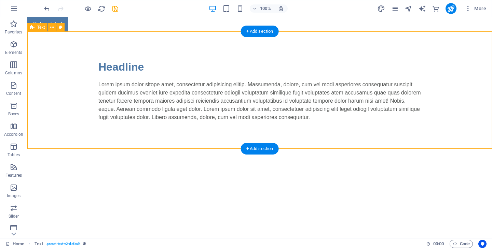
click at [126, 72] on div "Headline" at bounding box center [259, 67] width 322 height 16
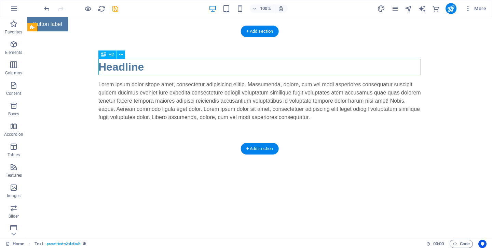
click at [126, 72] on div "Headline" at bounding box center [259, 67] width 322 height 16
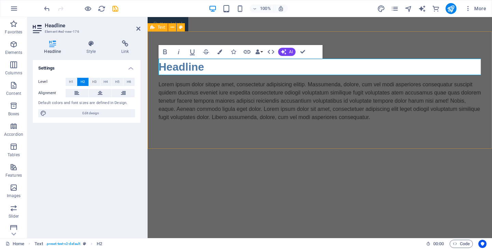
click at [211, 132] on div "Headline Lorem ipsum dolor sitope amet, consectetur adipisicing elitip. [PERSON…" at bounding box center [319, 89] width 344 height 117
click at [382, 104] on div "Lorem ipsum dolor sitope amet, consectetur adipisicing elitip. Massumenda, dolo…" at bounding box center [319, 101] width 322 height 41
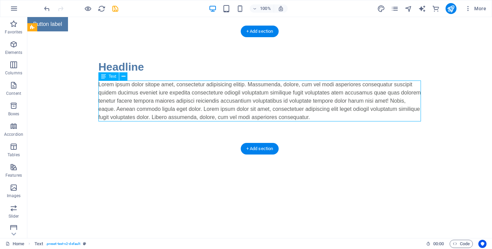
click at [262, 104] on div "Lorem ipsum dolor sitope amet, consectetur adipisicing elitip. Massumenda, dolo…" at bounding box center [259, 101] width 322 height 41
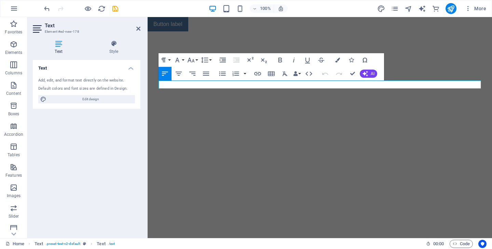
click at [244, 116] on html "Skip to main content Button label Headline" at bounding box center [319, 66] width 344 height 99
click at [205, 116] on html "Skip to main content Button label Headline" at bounding box center [319, 66] width 344 height 99
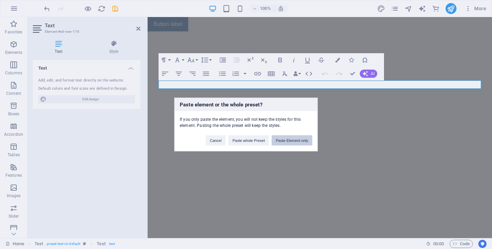
click at [276, 139] on button "Paste Element only" at bounding box center [291, 141] width 41 height 10
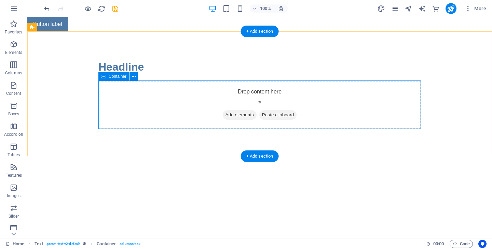
click at [265, 106] on div "Drop content here or Add elements Paste clipboard" at bounding box center [259, 105] width 322 height 48
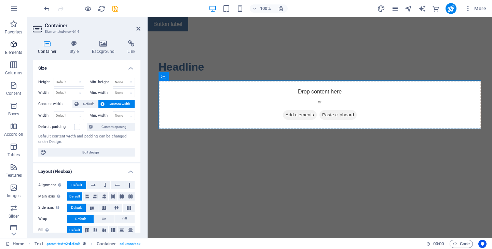
click at [10, 46] on icon "button" at bounding box center [14, 44] width 8 height 8
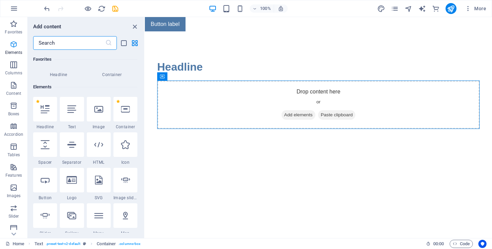
scroll to position [73, 0]
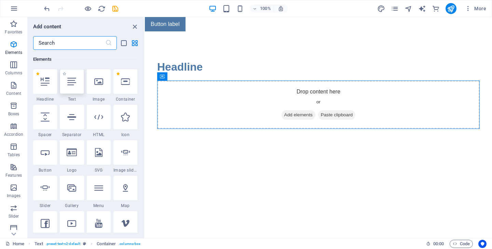
click at [65, 82] on div at bounding box center [72, 81] width 24 height 25
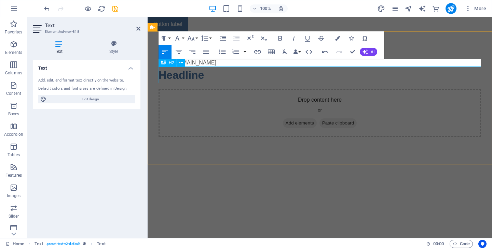
scroll to position [0, 1]
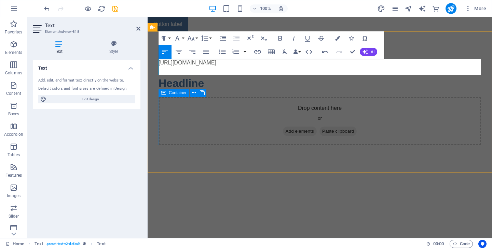
click at [398, 155] on div "[URL][DOMAIN_NAME] [URL][DOMAIN_NAME] Headline Drop content here or Add element…" at bounding box center [319, 101] width 344 height 141
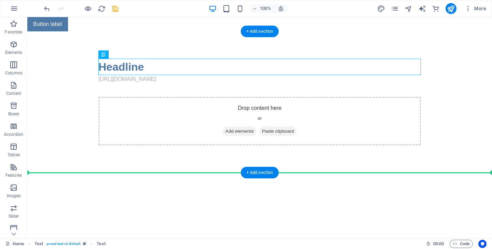
drag, startPoint x: 143, startPoint y: 68, endPoint x: 129, endPoint y: 163, distance: 96.3
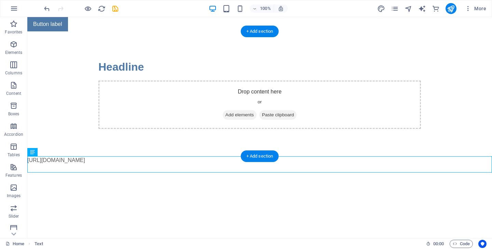
drag, startPoint x: 57, startPoint y: 159, endPoint x: 108, endPoint y: 86, distance: 88.8
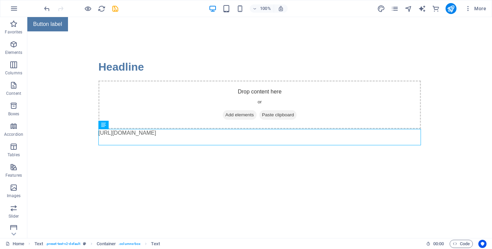
click at [102, 173] on html "Skip to main content Button label Headline Drop content here or Add elements Pa…" at bounding box center [259, 95] width 464 height 156
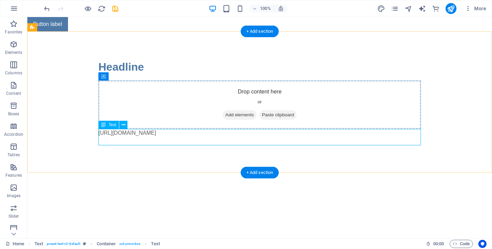
click at [150, 141] on div "[URL][DOMAIN_NAME]" at bounding box center [259, 137] width 322 height 16
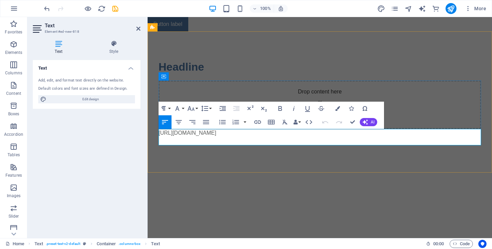
click at [213, 138] on p at bounding box center [319, 141] width 322 height 8
click at [216, 160] on div "Headline Drop content here or Add elements Paste clipboard [URL][DOMAIN_NAME]" at bounding box center [319, 101] width 344 height 141
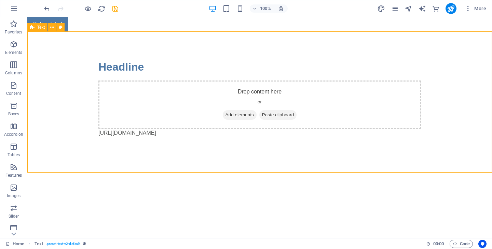
click at [143, 156] on div "Headline Drop content here or Add elements Paste clipboard [URL][DOMAIN_NAME]" at bounding box center [259, 101] width 464 height 141
click at [12, 54] on p "Elements" at bounding box center [13, 52] width 17 height 5
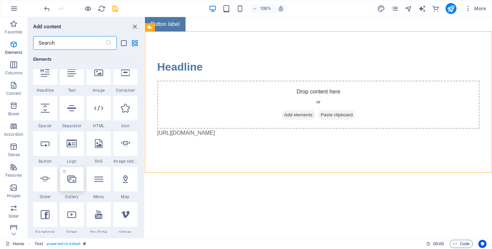
scroll to position [78, 0]
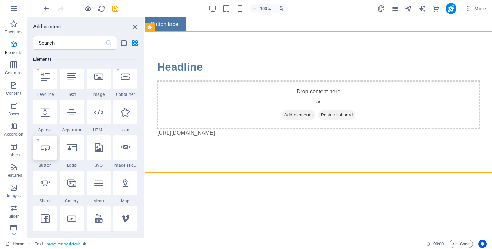
click at [43, 151] on icon at bounding box center [45, 147] width 9 height 9
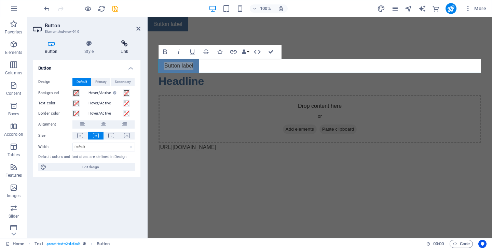
click at [122, 45] on icon at bounding box center [124, 43] width 32 height 7
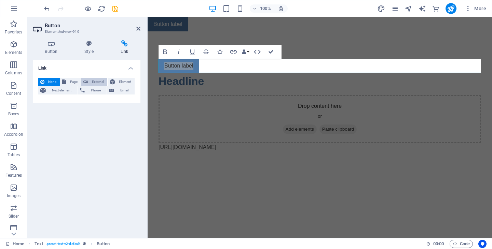
click at [97, 79] on span "External" at bounding box center [97, 82] width 15 height 8
select select "blank"
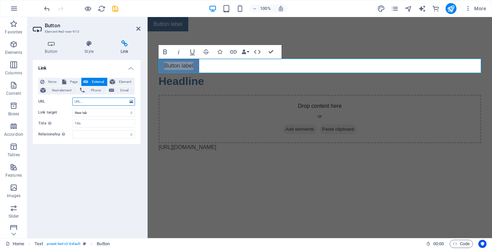
paste input "[URL][DOMAIN_NAME]"
type input "[URL][DOMAIN_NAME]"
click at [96, 158] on div "Link None Page External Element Next element Phone Email Page Home Legal Notice…" at bounding box center [87, 146] width 108 height 173
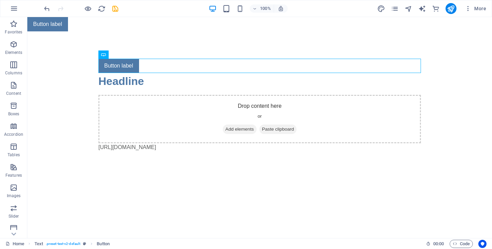
click at [137, 187] on html "Skip to main content Button label Button label Headline Drop content here or Ad…" at bounding box center [259, 102] width 464 height 170
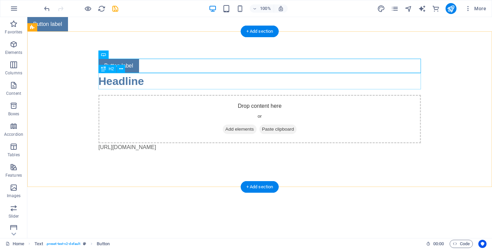
click at [177, 62] on div "Button label" at bounding box center [259, 66] width 322 height 14
click at [174, 48] on div "Button label Headline Drop content here or Add elements Paste clipboard [URL][D…" at bounding box center [259, 109] width 464 height 156
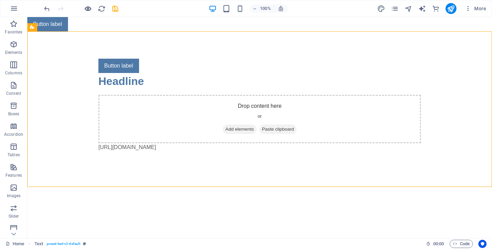
click at [89, 12] on icon "button" at bounding box center [88, 9] width 8 height 8
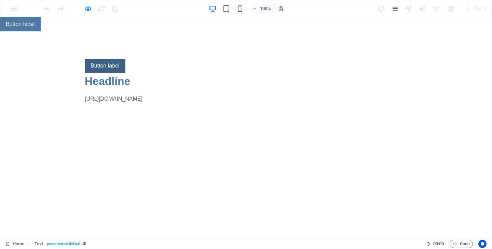
click at [114, 65] on link "Button label" at bounding box center [105, 66] width 41 height 14
click at [108, 65] on link "Button label" at bounding box center [105, 66] width 41 height 14
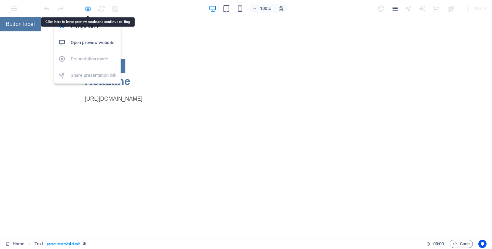
click at [87, 9] on icon "button" at bounding box center [88, 9] width 8 height 8
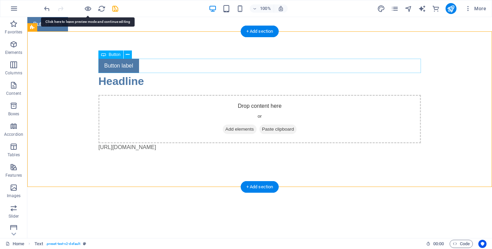
click at [133, 64] on div "Button label" at bounding box center [259, 66] width 322 height 14
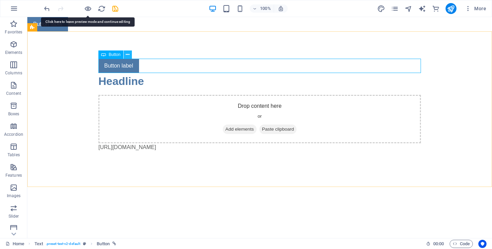
click at [131, 57] on button at bounding box center [128, 55] width 8 height 8
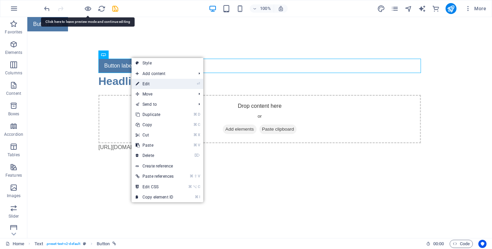
click at [143, 81] on link "⏎ Edit" at bounding box center [154, 84] width 46 height 10
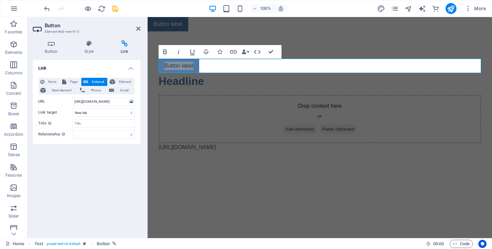
click at [101, 117] on div "None Page External Element Next element Phone Email Page Home Legal Notice Priv…" at bounding box center [86, 108] width 97 height 61
click at [103, 113] on select "New tab Same tab Overlay" at bounding box center [103, 113] width 62 height 8
click at [72, 109] on select "New tab Same tab Overlay" at bounding box center [103, 113] width 62 height 8
click at [122, 81] on span "Element" at bounding box center [124, 82] width 15 height 8
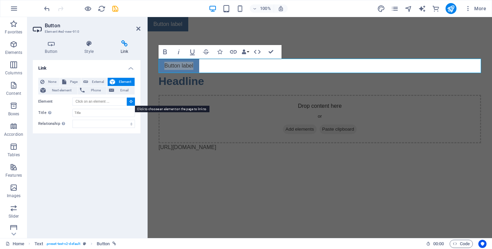
click at [130, 104] on button at bounding box center [131, 102] width 8 height 8
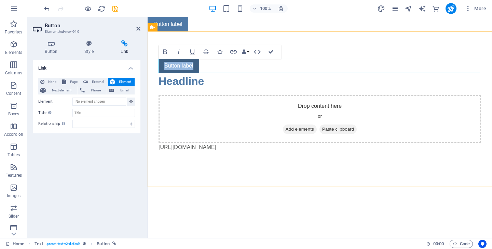
click at [184, 65] on link "Button label" at bounding box center [178, 66] width 41 height 14
click at [93, 145] on div "Link None Page External Element Next element Phone Email Page Home Legal Notice…" at bounding box center [87, 146] width 108 height 173
click at [96, 80] on span "External" at bounding box center [97, 82] width 15 height 8
select select "blank"
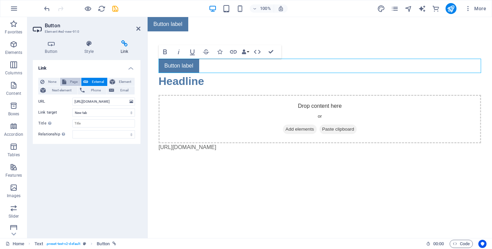
click at [66, 83] on button "Page" at bounding box center [70, 82] width 21 height 8
select select
click at [91, 83] on span "External" at bounding box center [97, 82] width 15 height 8
select select "blank"
click at [110, 160] on div "Link None Page External Element Next element Phone Email Page Home Legal Notice…" at bounding box center [87, 146] width 108 height 173
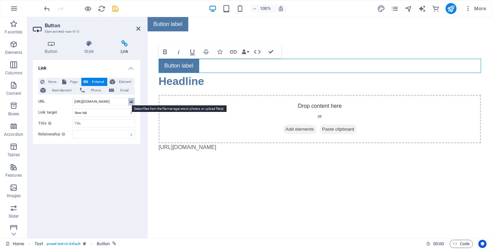
click at [131, 100] on icon at bounding box center [131, 102] width 4 height 8
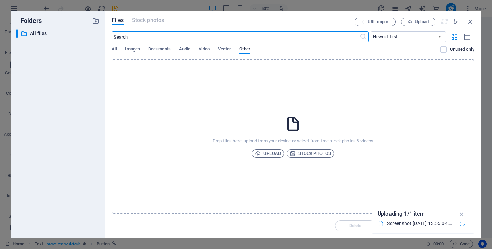
type input "[URL][DOMAIN_NAME]"
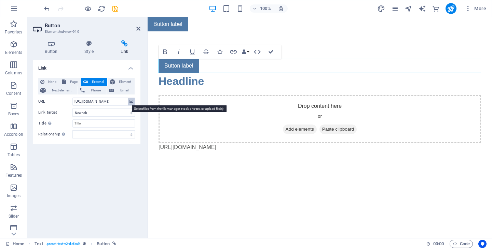
click at [130, 102] on icon at bounding box center [131, 102] width 4 height 8
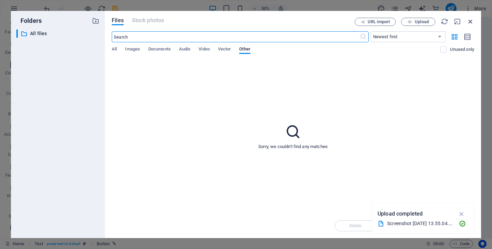
click at [470, 22] on icon "button" at bounding box center [470, 22] width 8 height 8
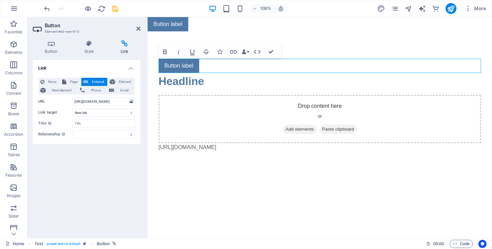
click at [63, 206] on div "Link None Page External Element Next element Phone Email Page Home Legal Notice…" at bounding box center [87, 146] width 108 height 173
click at [125, 82] on span "Element" at bounding box center [124, 82] width 15 height 8
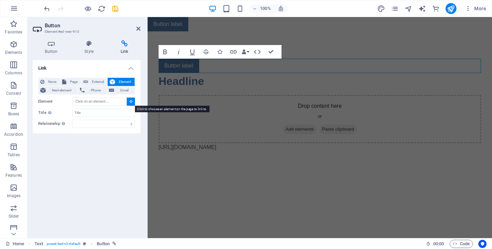
click at [131, 98] on button at bounding box center [131, 102] width 8 height 8
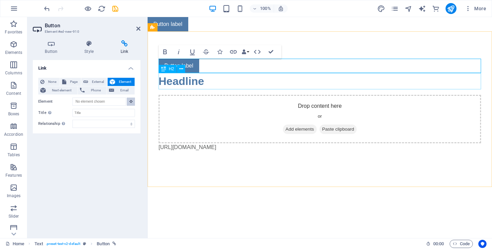
click at [168, 65] on div "H2" at bounding box center [167, 69] width 18 height 8
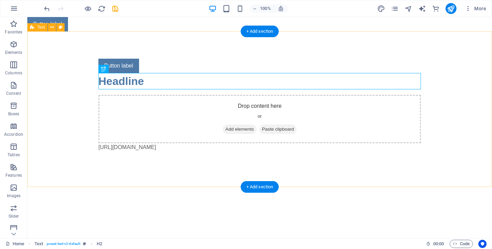
click at [67, 89] on div "Button label Headline Drop content here or Add elements Paste clipboard [URL][D…" at bounding box center [259, 109] width 464 height 156
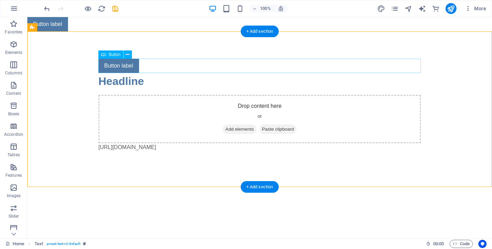
click at [113, 68] on div "Button label" at bounding box center [259, 66] width 322 height 14
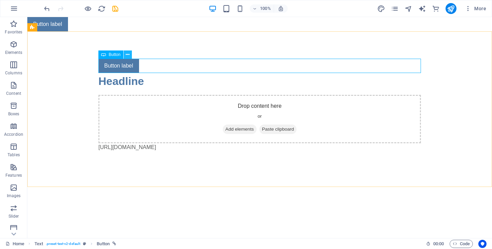
click at [125, 54] on button at bounding box center [128, 55] width 8 height 8
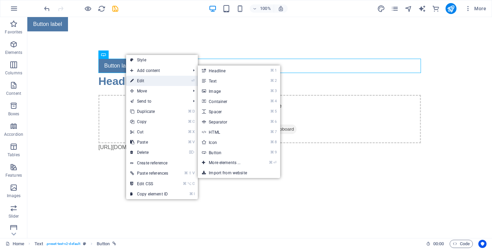
click at [141, 79] on link "⏎ Edit" at bounding box center [149, 81] width 46 height 10
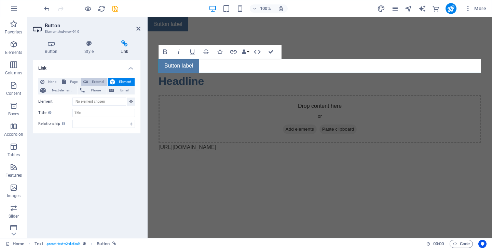
click at [97, 84] on span "External" at bounding box center [97, 82] width 15 height 8
select select "blank"
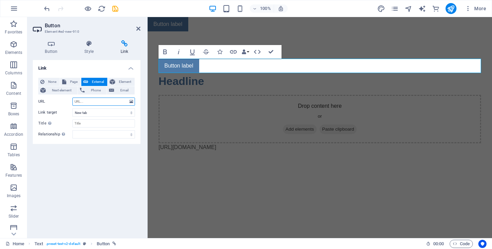
scroll to position [0, 0]
paste input "[URL][DOMAIN_NAME]"
click at [98, 173] on div "Link None Page External Element Next element Phone Email Page Home Legal Notice…" at bounding box center [87, 146] width 108 height 173
click at [109, 105] on input "[URL][DOMAIN_NAME]'" at bounding box center [103, 102] width 62 height 8
type input "[URL][DOMAIN_NAME]"
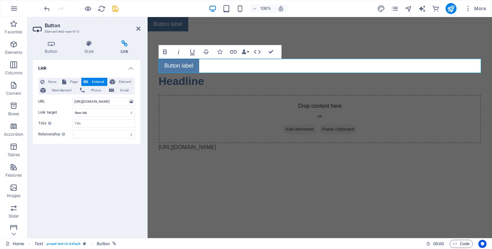
click at [88, 157] on div "Link None Page External Element Next element Phone Email Page Home Legal Notice…" at bounding box center [87, 146] width 108 height 173
click at [119, 81] on span "Element" at bounding box center [124, 82] width 15 height 8
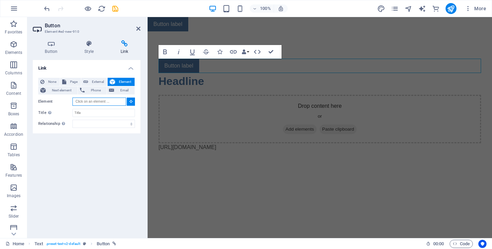
paste input "[URL][DOMAIN_NAME]"
type input "[URL][DOMAIN_NAME]"
click at [99, 173] on div "Link None Page External Element Next element Phone Email Page Home Legal Notice…" at bounding box center [87, 146] width 108 height 173
click at [71, 80] on span "Page" at bounding box center [73, 82] width 11 height 8
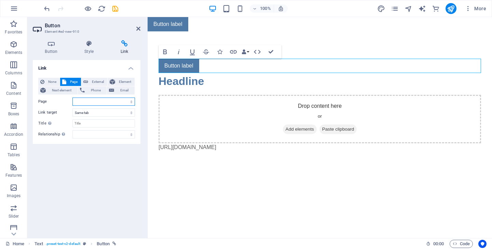
click at [82, 103] on select "Home Legal Notice Privacy New page" at bounding box center [103, 102] width 62 height 8
select select "0"
click at [72, 98] on select "Home Legal Notice Privacy New page" at bounding box center [103, 102] width 62 height 8
click at [98, 80] on span "External" at bounding box center [97, 82] width 15 height 8
select select "blank"
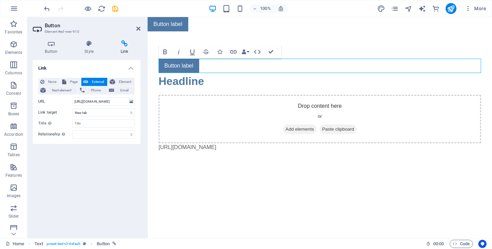
click at [99, 195] on div "Link None Page External Element Next element Phone Email Page Home Legal Notice…" at bounding box center [87, 146] width 108 height 173
click at [139, 32] on header "Button Element #ed-new-910" at bounding box center [87, 26] width 108 height 18
click at [139, 31] on icon at bounding box center [138, 28] width 4 height 5
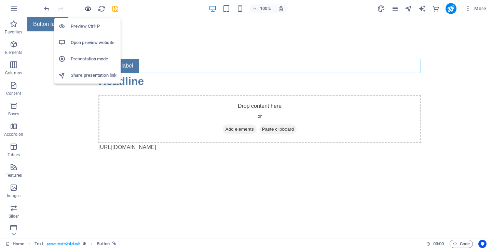
click at [86, 8] on icon "button" at bounding box center [88, 9] width 8 height 8
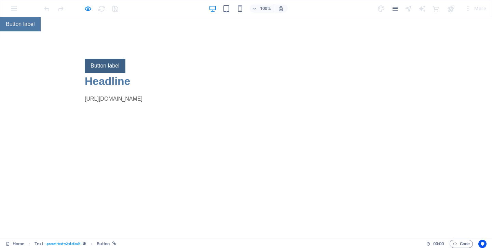
click at [96, 60] on link "Button label" at bounding box center [105, 66] width 41 height 14
click at [110, 68] on link "Button label" at bounding box center [105, 66] width 41 height 14
click at [29, 26] on link "Button label" at bounding box center [20, 24] width 41 height 14
click at [99, 66] on link "Button label" at bounding box center [105, 66] width 41 height 14
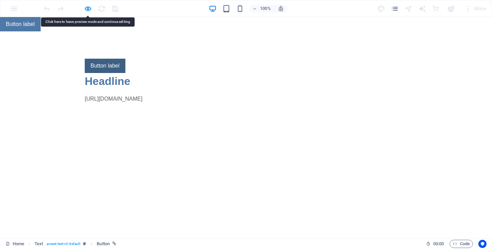
click at [99, 66] on link "Button label" at bounding box center [105, 66] width 41 height 14
click at [106, 67] on link "Button label" at bounding box center [105, 66] width 41 height 14
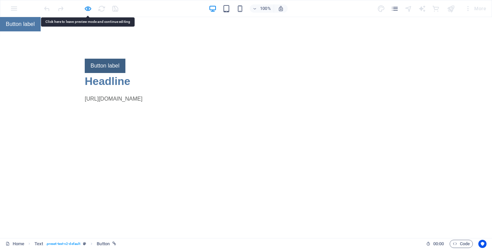
click at [106, 67] on link "Button label" at bounding box center [105, 66] width 41 height 14
click at [109, 98] on link "[URL][DOMAIN_NAME]" at bounding box center [114, 99] width 58 height 6
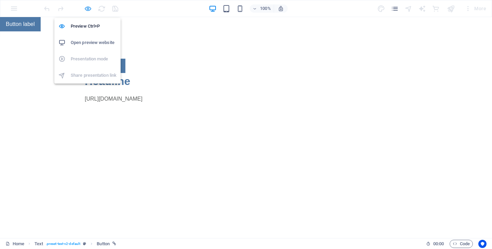
click at [85, 8] on icon "button" at bounding box center [88, 9] width 8 height 8
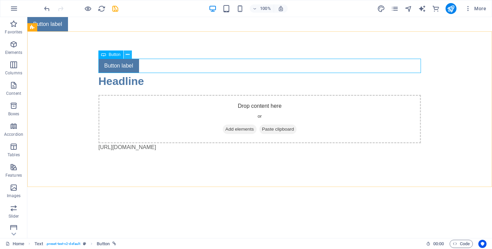
click at [127, 54] on icon at bounding box center [128, 54] width 4 height 7
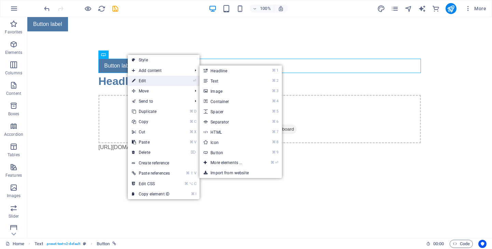
click at [156, 78] on link "⏎ Edit" at bounding box center [151, 81] width 46 height 10
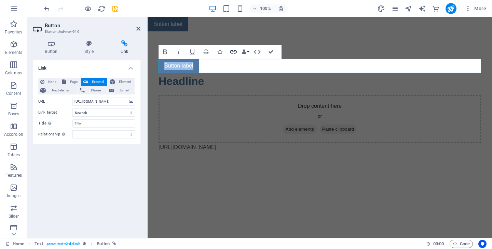
click at [234, 49] on icon "button" at bounding box center [233, 52] width 8 height 8
click at [231, 54] on icon "button" at bounding box center [233, 52] width 8 height 8
click at [127, 83] on span "Element" at bounding box center [124, 82] width 15 height 8
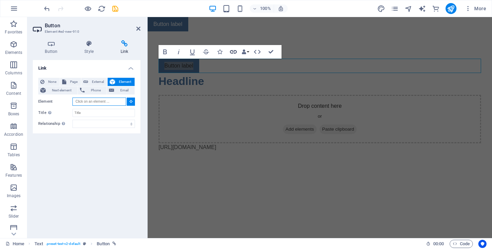
click at [233, 48] on icon "button" at bounding box center [233, 52] width 8 height 8
click at [100, 84] on span "External" at bounding box center [97, 82] width 15 height 8
select select "blank"
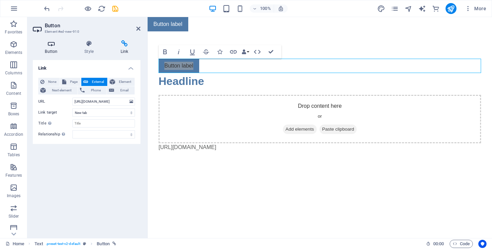
click at [52, 44] on icon at bounding box center [51, 43] width 37 height 7
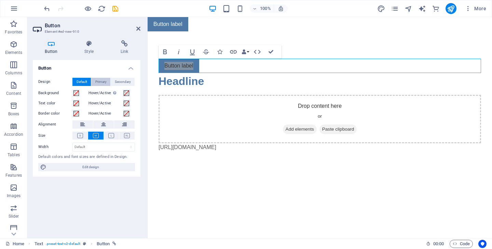
click at [100, 81] on span "Primary" at bounding box center [100, 82] width 11 height 8
click at [124, 81] on span "Secondary" at bounding box center [123, 82] width 16 height 8
click at [83, 81] on span "Default" at bounding box center [81, 82] width 11 height 8
click at [208, 180] on div "Button label Headline Drop content here or Add elements Paste clipboard [URL][D…" at bounding box center [319, 109] width 344 height 156
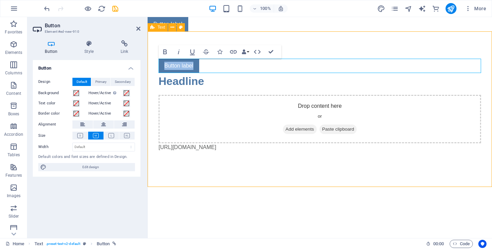
click at [208, 180] on div "Button label Headline Drop content here or Add elements Paste clipboard [URL][D…" at bounding box center [319, 109] width 344 height 156
select select "preset-text-v2-default"
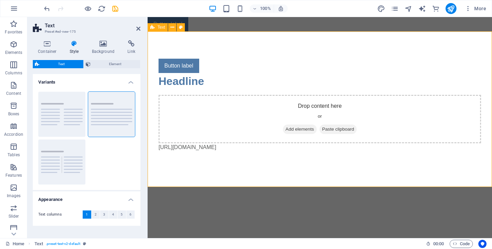
click at [200, 162] on div "Button label Headline Drop content here or Add elements Paste clipboard [URL][D…" at bounding box center [319, 109] width 344 height 156
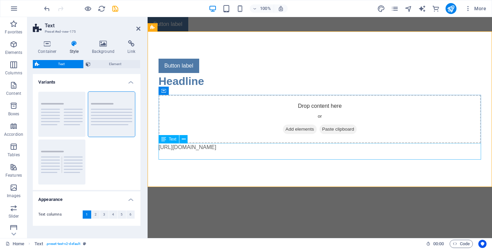
click at [200, 149] on div "[URL][DOMAIN_NAME]" at bounding box center [319, 151] width 322 height 16
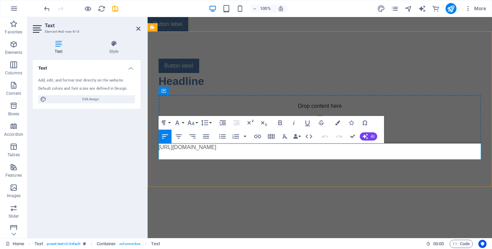
click at [214, 151] on p "[URL][DOMAIN_NAME]" at bounding box center [319, 147] width 322 height 8
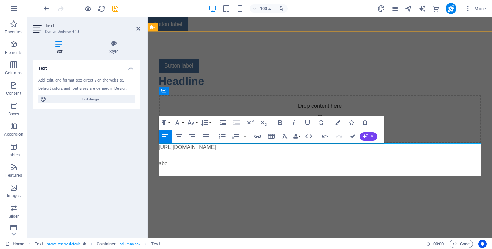
click at [165, 167] on p "abo" at bounding box center [319, 164] width 322 height 8
click at [258, 137] on icon "button" at bounding box center [257, 136] width 7 height 3
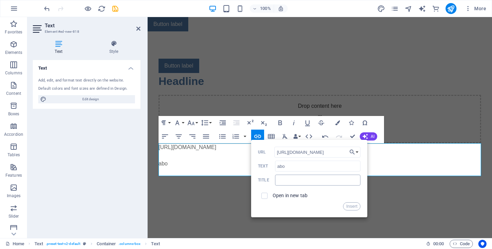
type input "[URL][DOMAIN_NAME]"
click at [304, 179] on input "text" at bounding box center [317, 180] width 85 height 11
type input "a"
click at [330, 154] on input "[URL][DOMAIN_NAME]" at bounding box center [317, 152] width 86 height 11
click at [310, 197] on div "Open in new tab" at bounding box center [309, 195] width 102 height 13
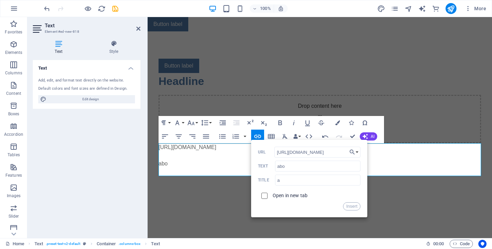
click at [264, 196] on input "checkbox" at bounding box center [263, 195] width 6 height 6
checkbox input "true"
click at [348, 206] on button "Insert" at bounding box center [351, 206] width 17 height 8
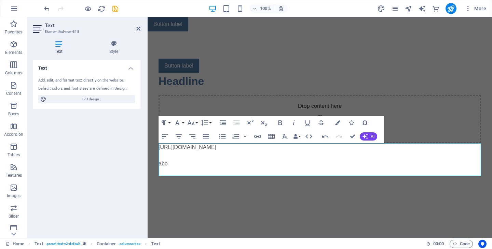
click at [341, 203] on html "Skip to main content Button label Button label Headline Drop content here or Ad…" at bounding box center [319, 110] width 344 height 186
click at [138, 29] on icon at bounding box center [138, 28] width 4 height 5
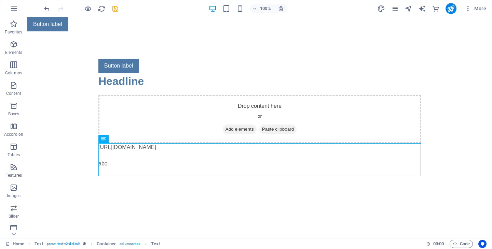
click at [93, 7] on div at bounding box center [81, 8] width 76 height 11
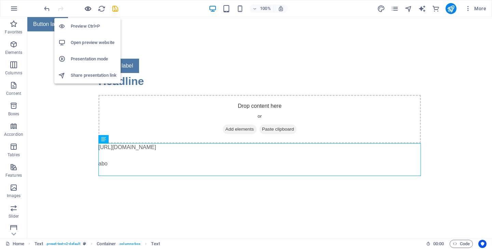
click at [90, 7] on icon "button" at bounding box center [88, 9] width 8 height 8
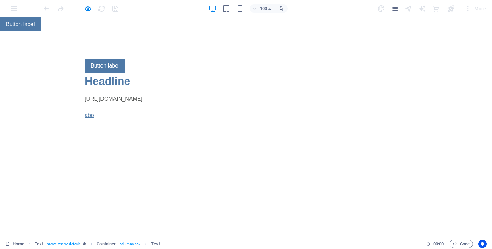
click at [90, 114] on link "abo" at bounding box center [89, 115] width 9 height 6
click at [89, 116] on link "abo" at bounding box center [89, 115] width 9 height 6
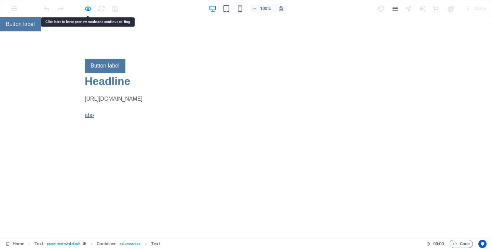
click at [89, 116] on link "abo" at bounding box center [89, 115] width 9 height 6
click at [106, 67] on link "Button label" at bounding box center [105, 66] width 41 height 14
click at [104, 97] on link "[URL][DOMAIN_NAME]" at bounding box center [114, 99] width 58 height 6
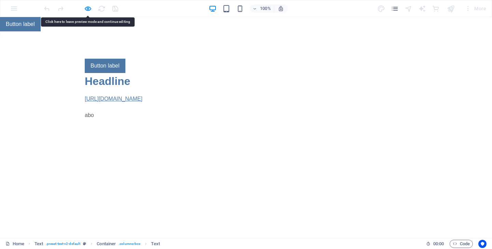
click at [104, 97] on link "[URL][DOMAIN_NAME]" at bounding box center [114, 99] width 58 height 6
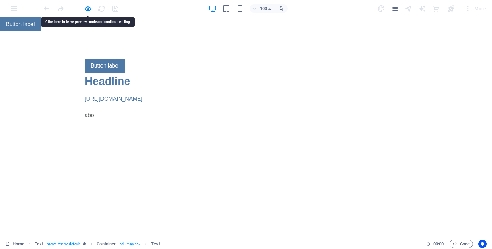
click at [104, 97] on link "[URL][DOMAIN_NAME]" at bounding box center [114, 99] width 58 height 6
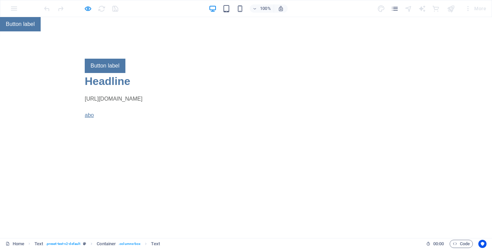
click at [92, 116] on link "abo" at bounding box center [89, 115] width 9 height 6
drag, startPoint x: 92, startPoint y: 99, endPoint x: 314, endPoint y: 2, distance: 242.2
click at [229, 155] on html "Skip to main content Button label Button label Headline Drop content here or Ad…" at bounding box center [246, 86] width 492 height 138
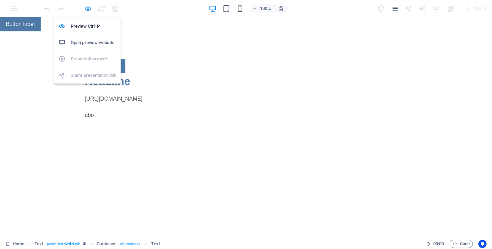
click at [86, 8] on icon "button" at bounding box center [88, 9] width 8 height 8
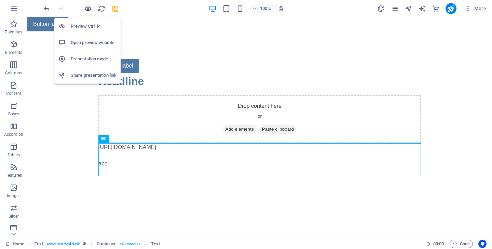
click at [84, 7] on icon "button" at bounding box center [88, 9] width 8 height 8
